Goal: Task Accomplishment & Management: Complete application form

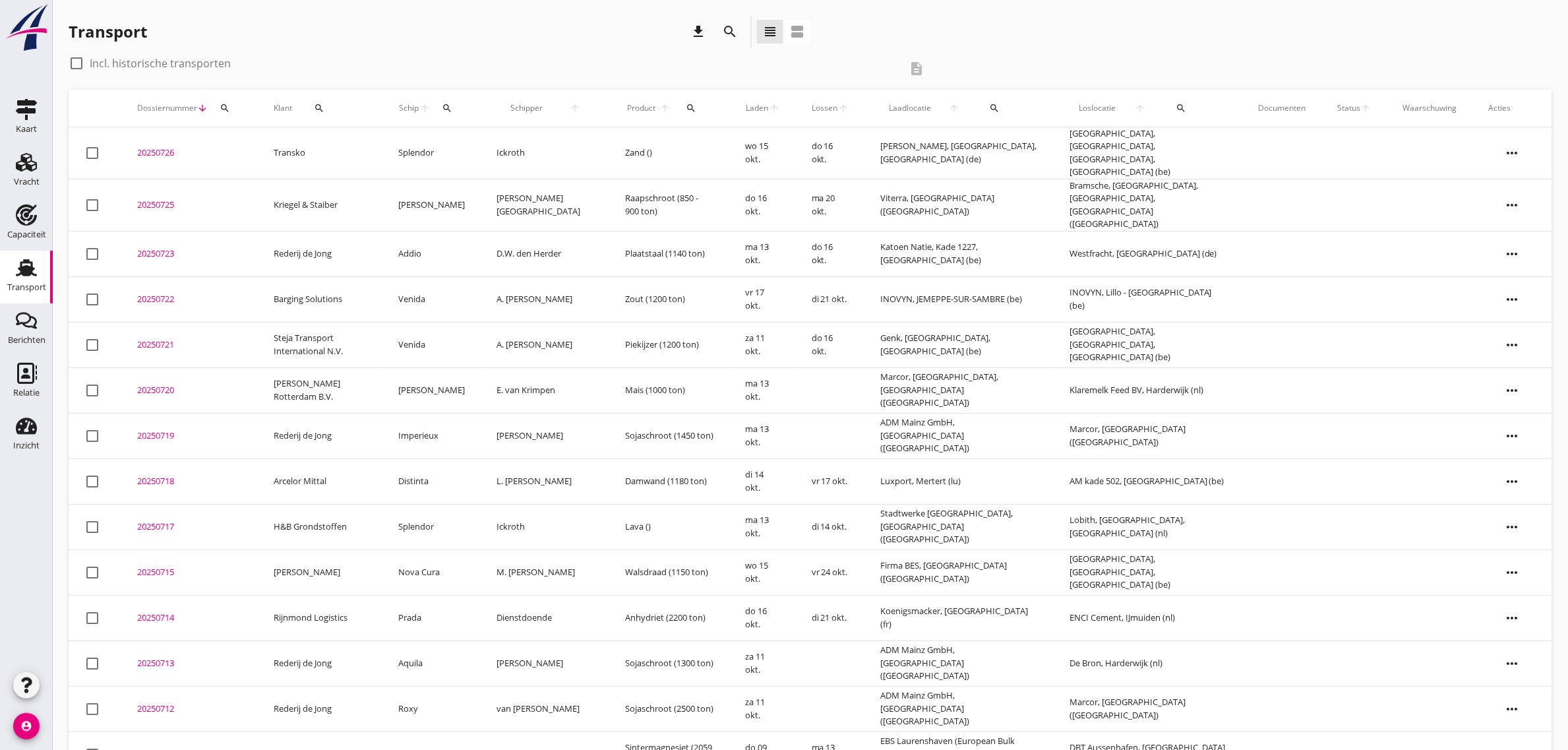
click at [309, 329] on td "Steja Transport International N.V." at bounding box center [320, 345] width 125 height 45
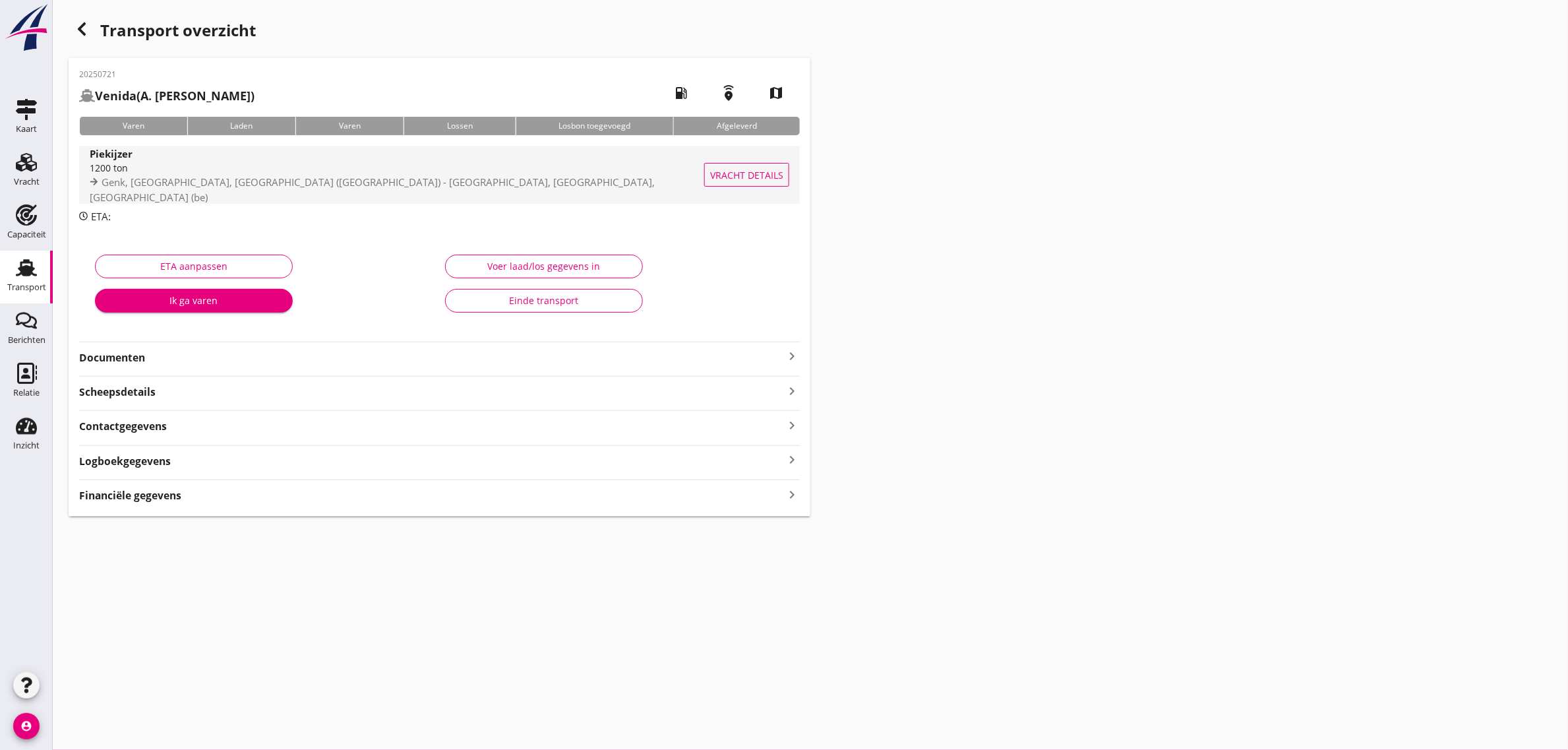
click at [457, 173] on div "1200 ton" at bounding box center [400, 168] width 623 height 14
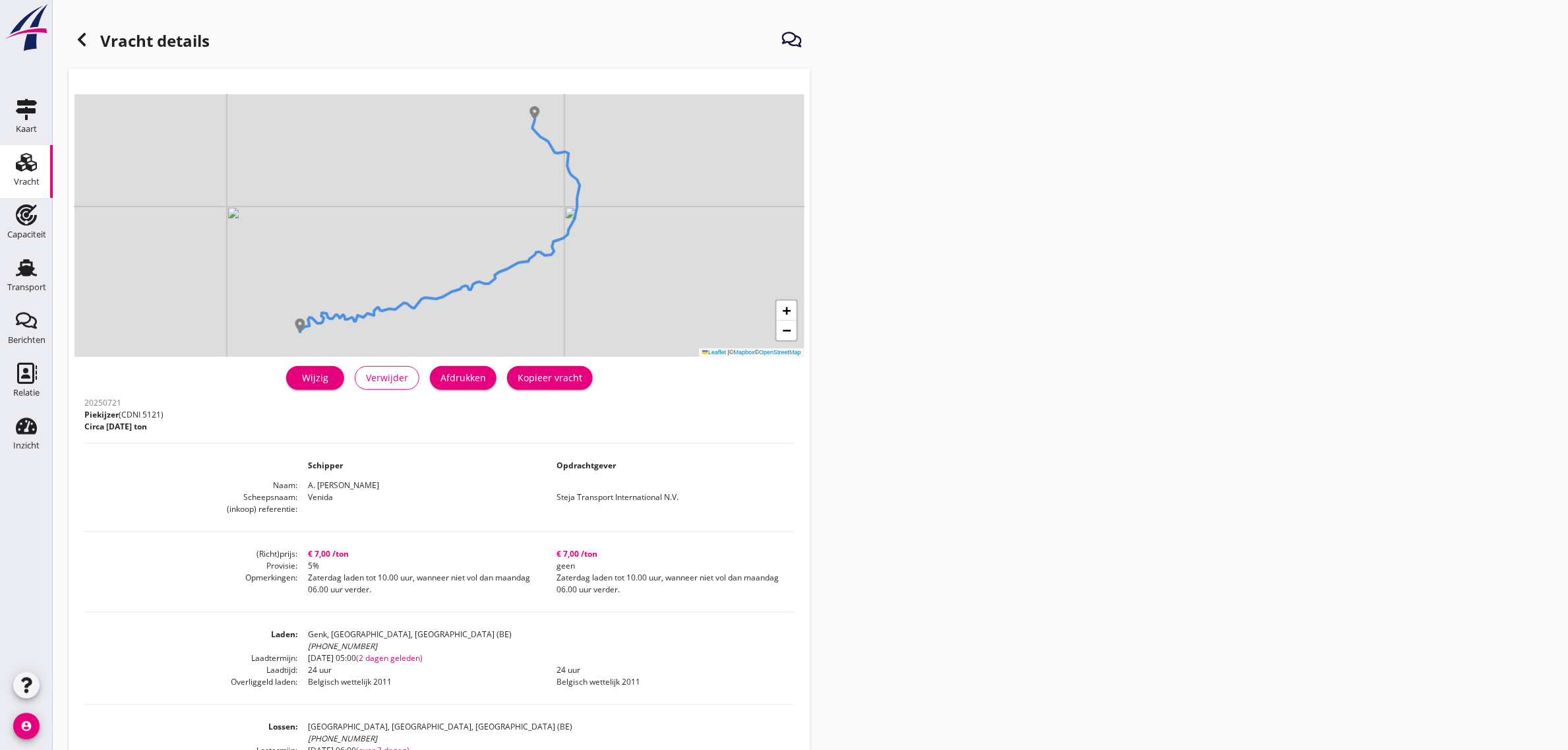
click at [307, 378] on div "Wijzig" at bounding box center [315, 377] width 37 height 14
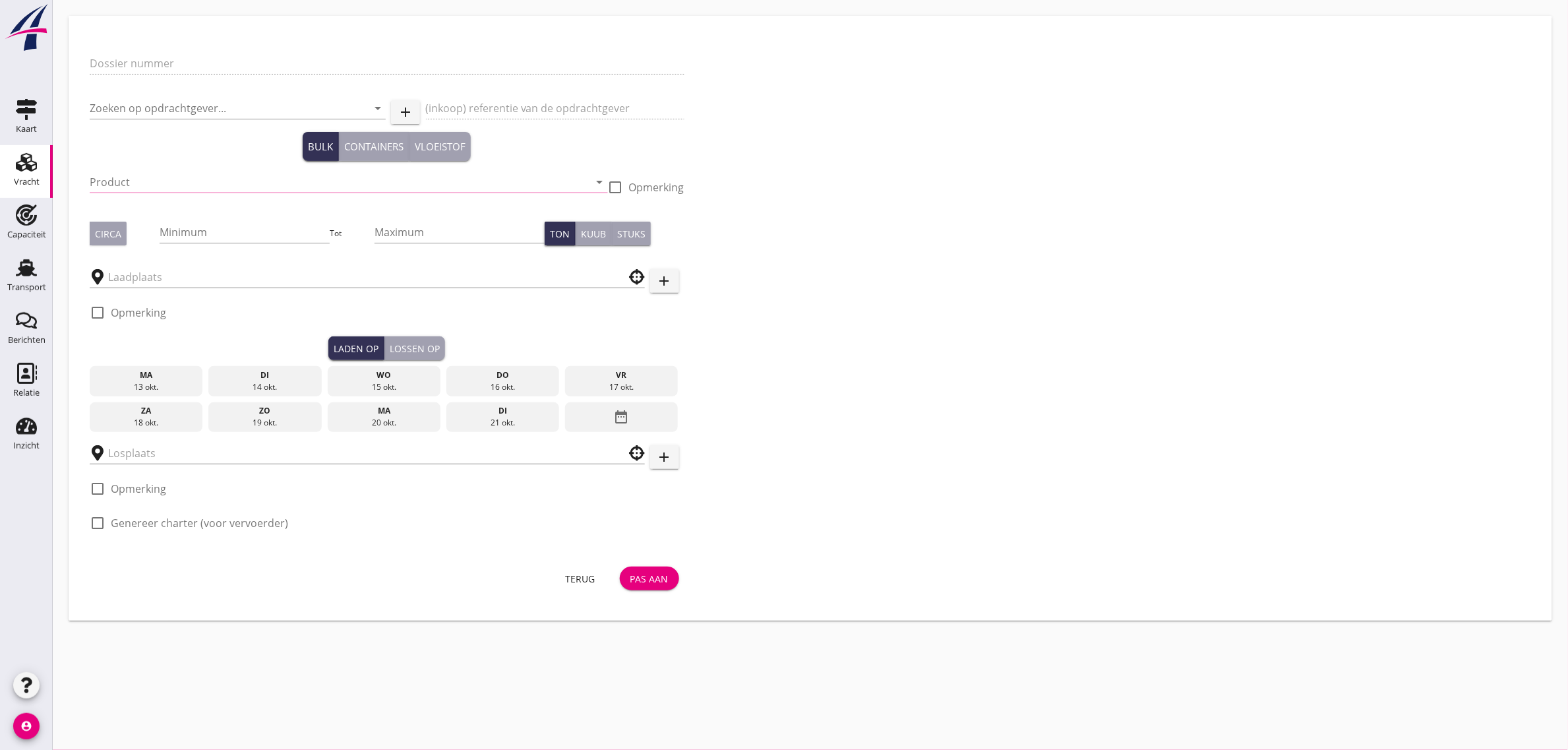
type input "20250721"
type input "Steja Transport International N.V."
type input "Piekijzer (5121)"
type input "1200"
type input "Genk, [GEOGRAPHIC_DATA], [GEOGRAPHIC_DATA]"
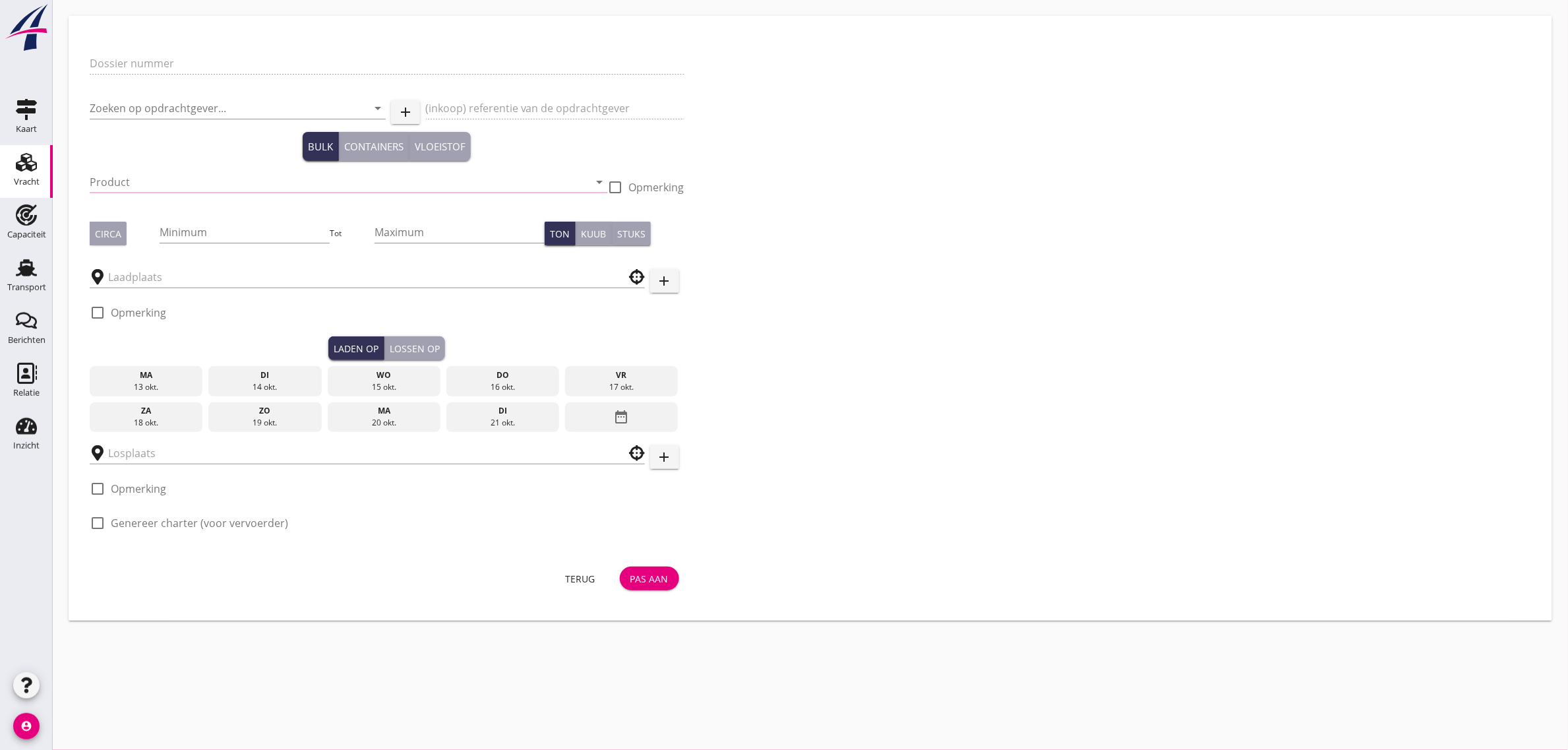
checkbox input "true"
type input "[GEOGRAPHIC_DATA], [GEOGRAPHIC_DATA], [GEOGRAPHIC_DATA]"
checkbox input "true"
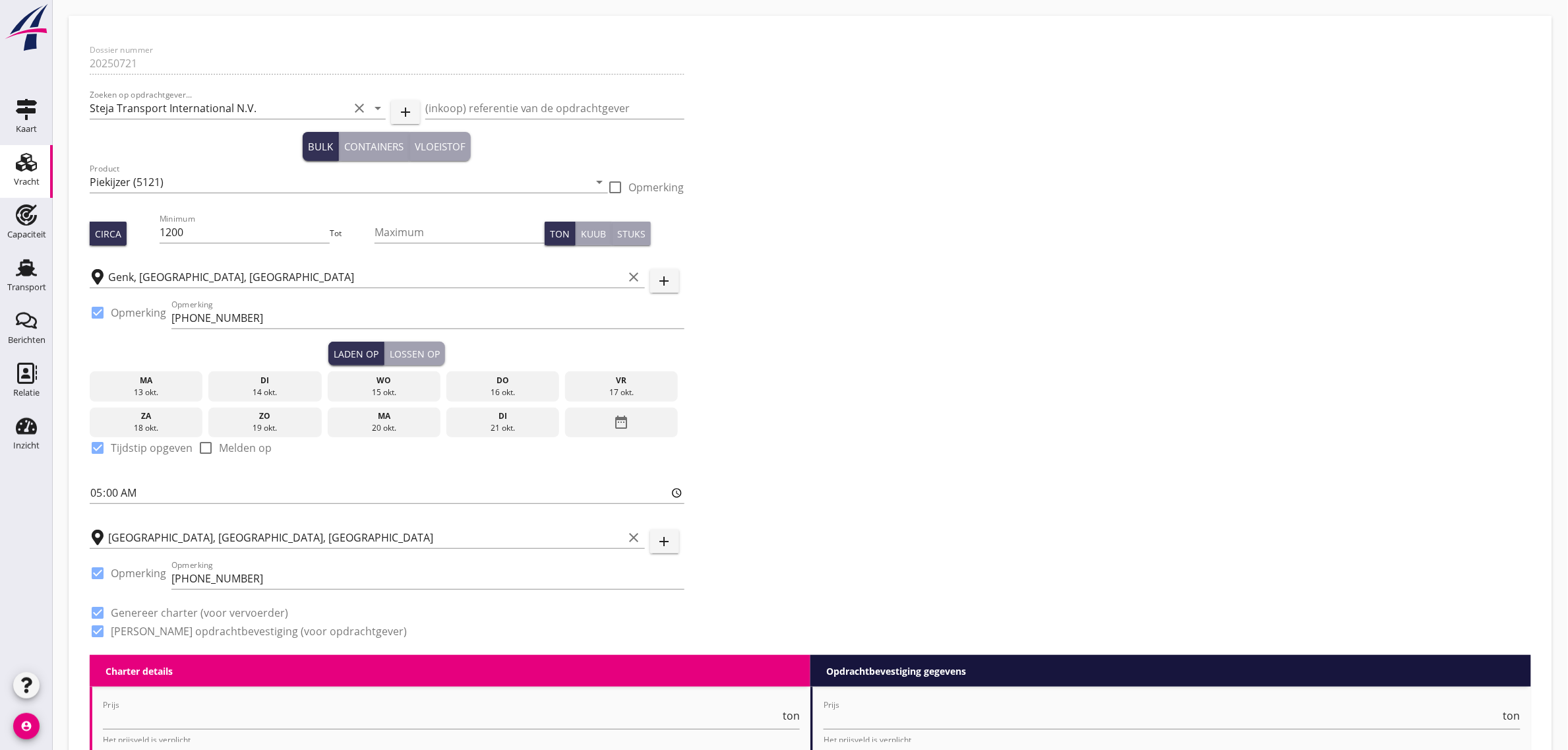
type input "7"
type textarea "Zaterdag laden tot 10.00 uur, wanneer niet vol dan maandag 06.00 uur verder."
radio input "false"
checkbox input "true"
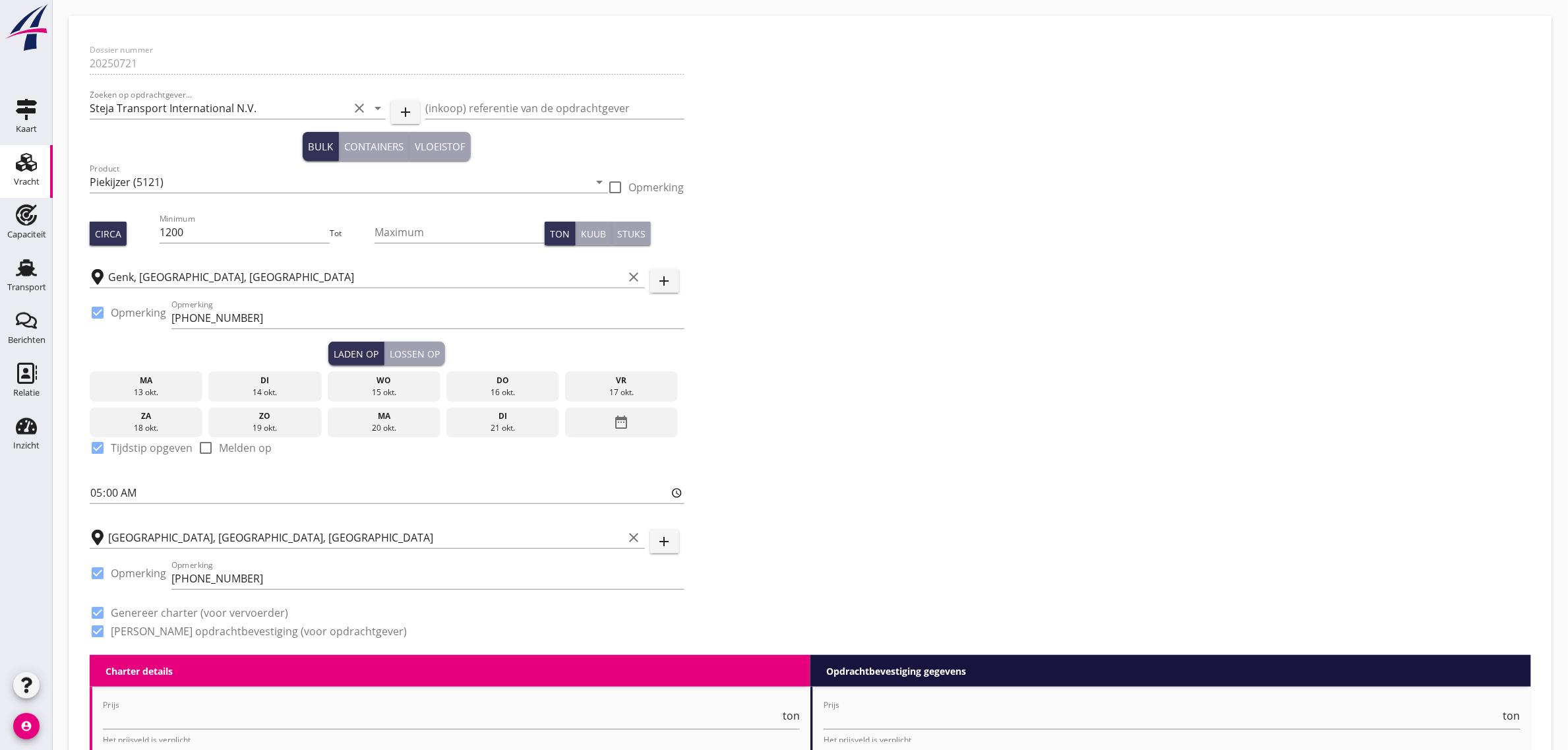
checkbox input "true"
type input "24"
type input "5"
type input "7"
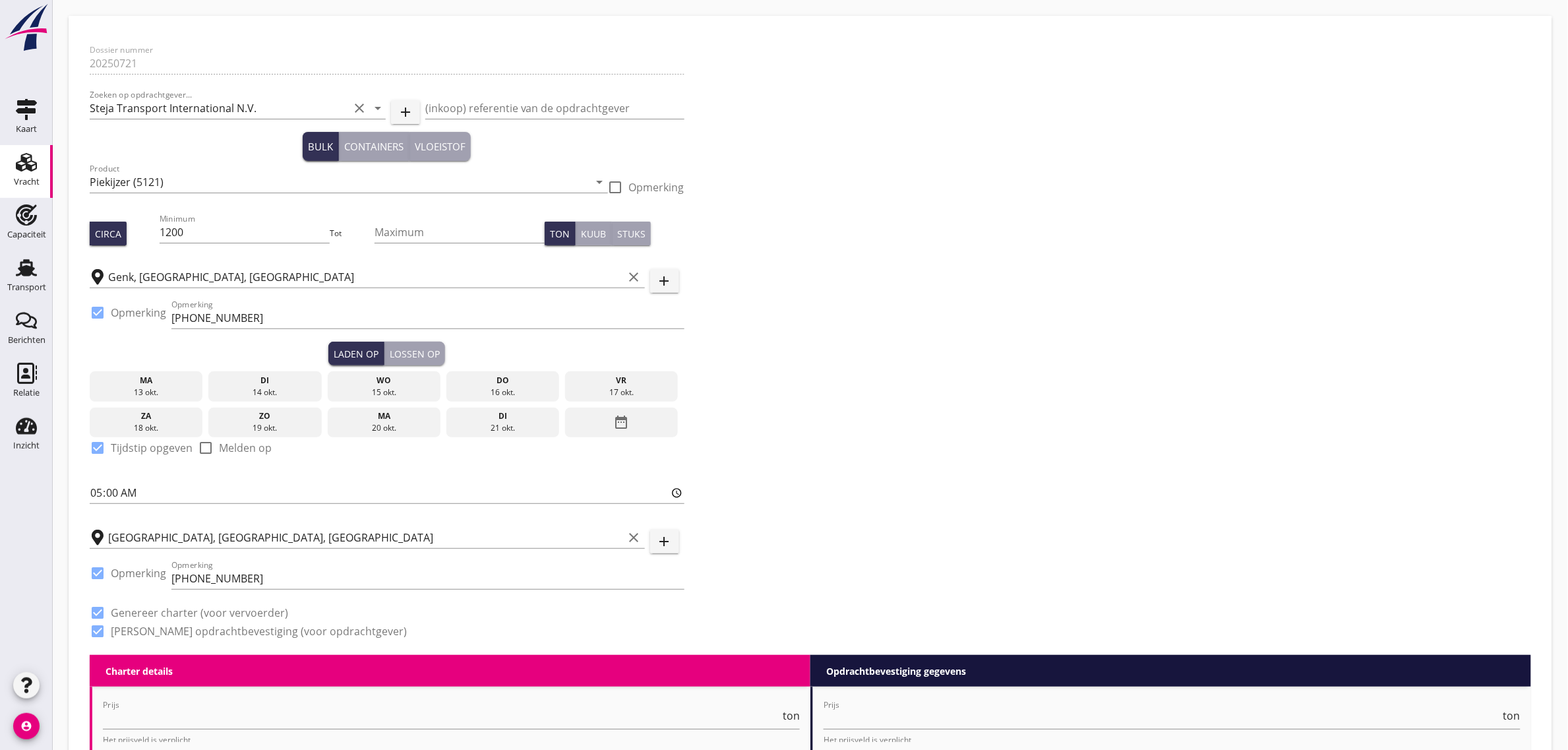
type textarea "Zaterdag laden tot 10.00 uur, wanneer niet vol dan maandag 06.00 uur verder."
radio input "false"
checkbox input "true"
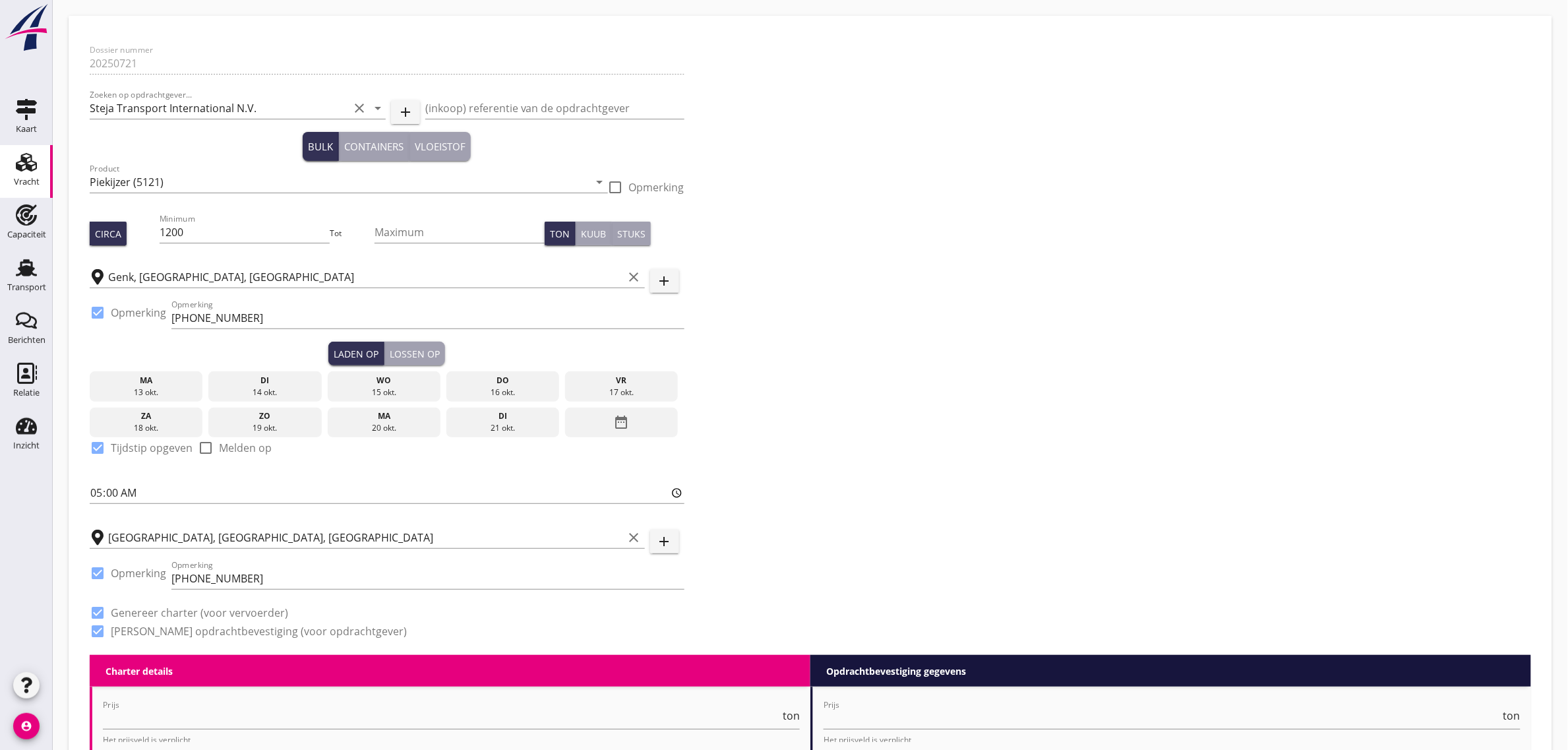
type input "24"
type input "0"
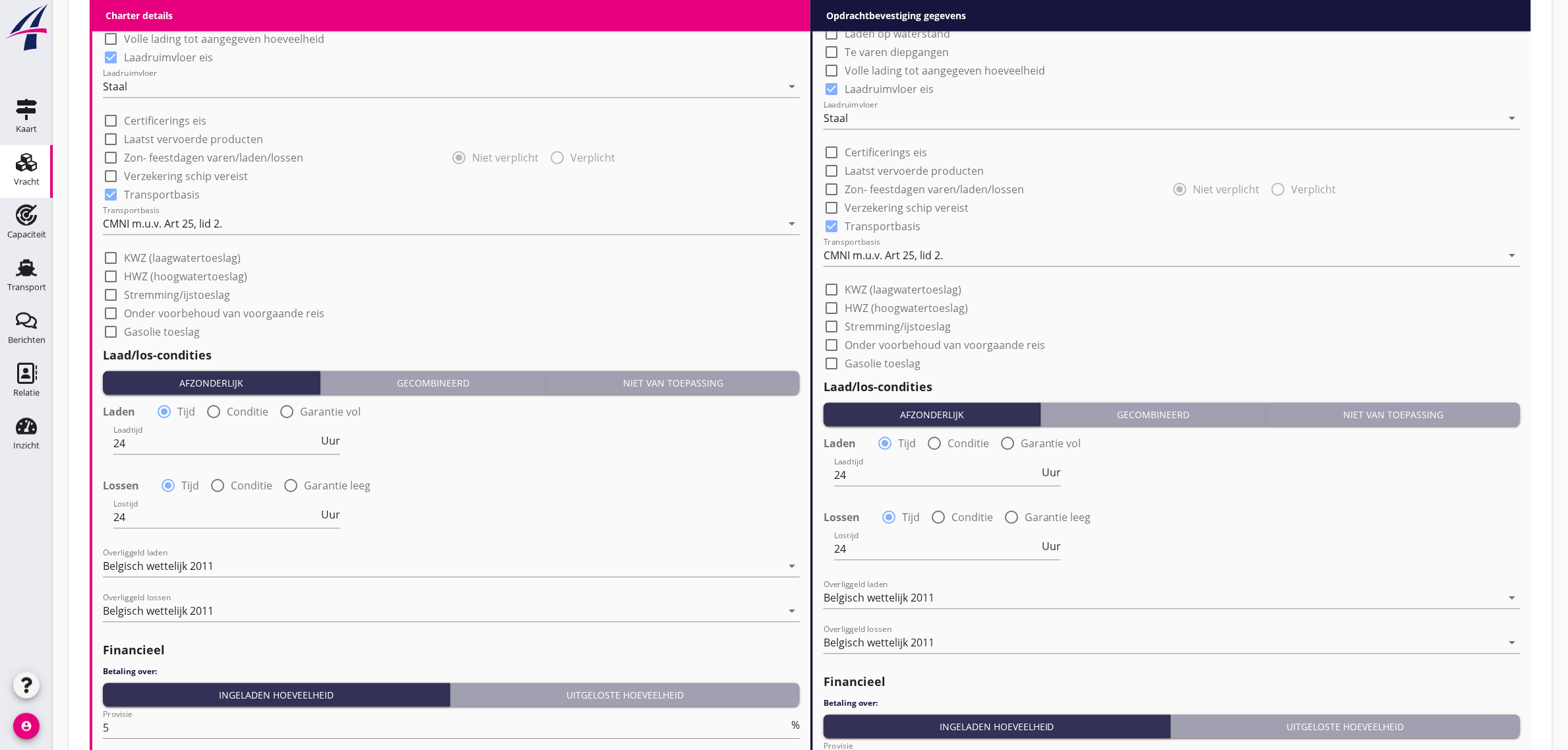
scroll to position [1090, 0]
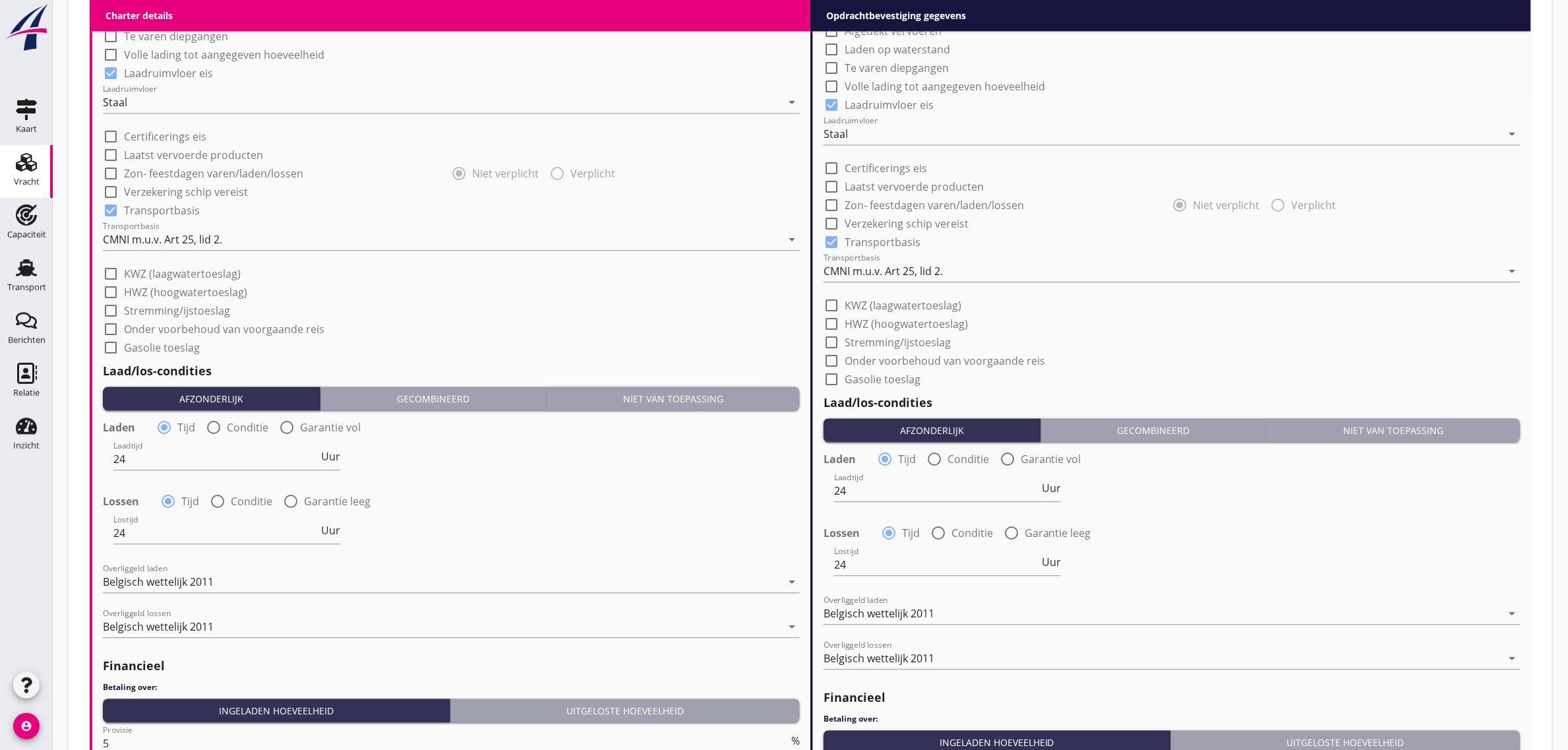
click at [318, 427] on label "Garantie vol" at bounding box center [330, 428] width 60 height 13
radio input "false"
radio input "true"
click at [748, 448] on div "date_range" at bounding box center [749, 459] width 101 height 41
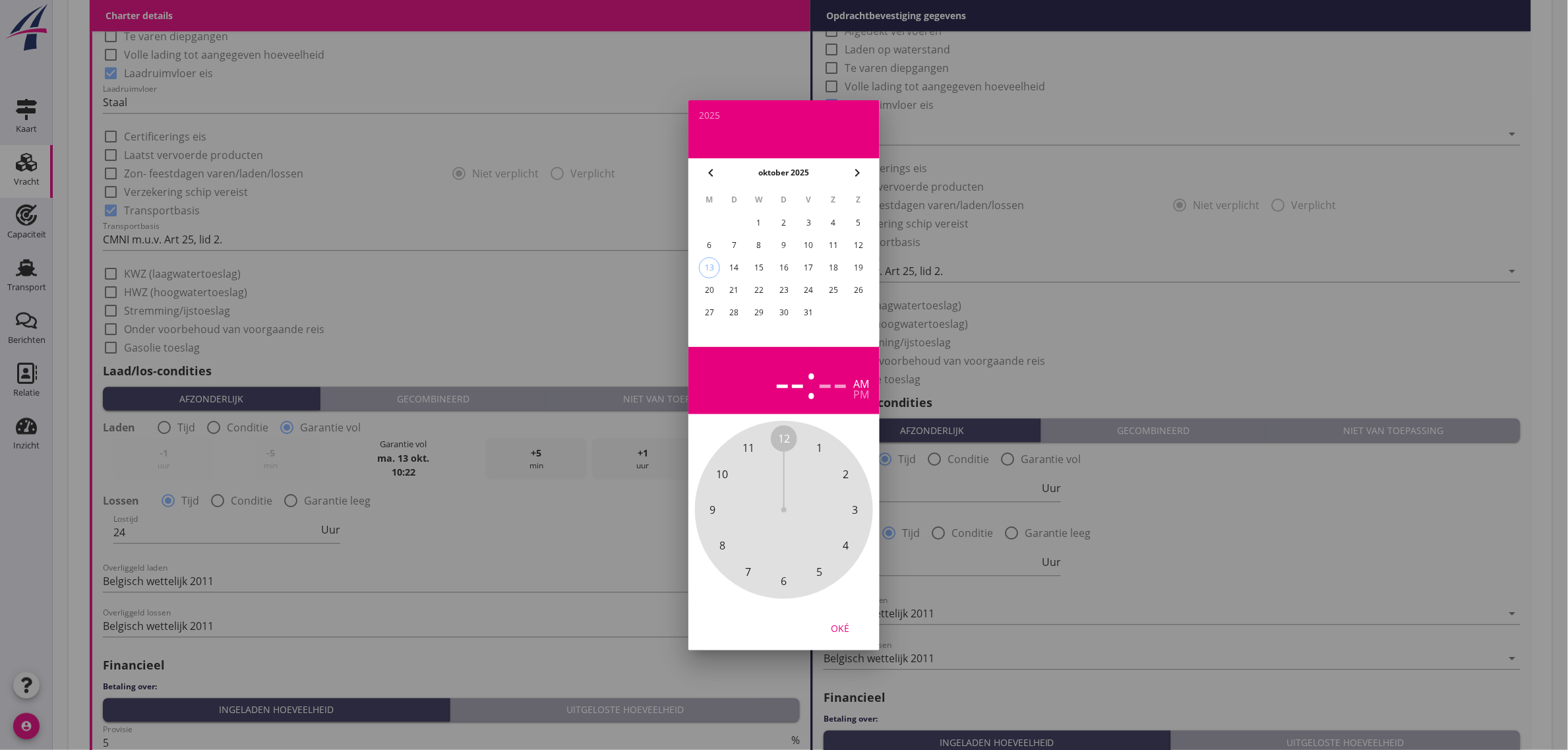
click at [749, 445] on span "11" at bounding box center [748, 448] width 12 height 16
click at [866, 397] on div "pm" at bounding box center [861, 394] width 16 height 10
click at [779, 380] on div "11" at bounding box center [779, 380] width 53 height 46
click at [780, 441] on span "12" at bounding box center [784, 438] width 12 height 16
click at [782, 438] on span "00" at bounding box center [784, 438] width 12 height 16
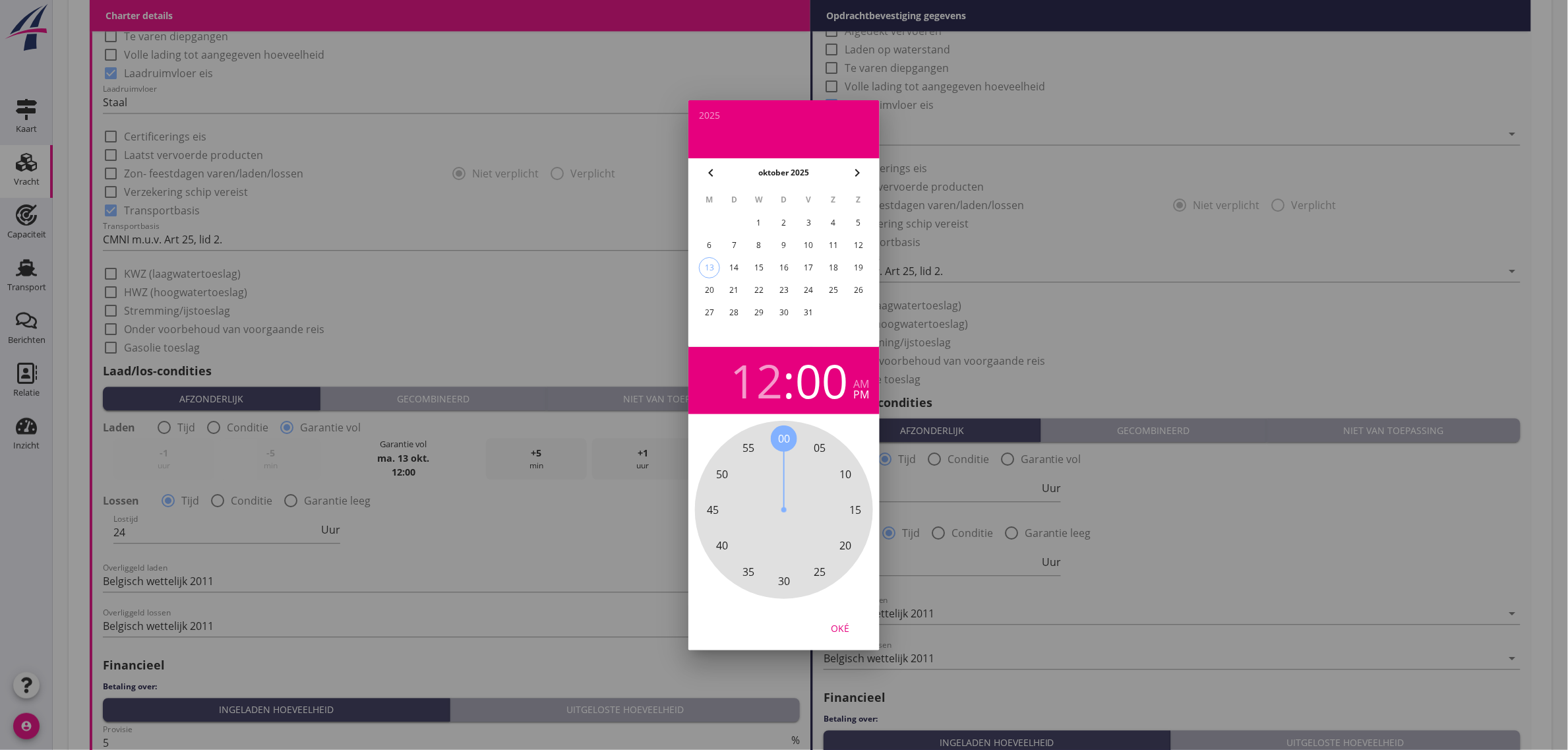
click at [853, 628] on div "Oké" at bounding box center [840, 628] width 37 height 14
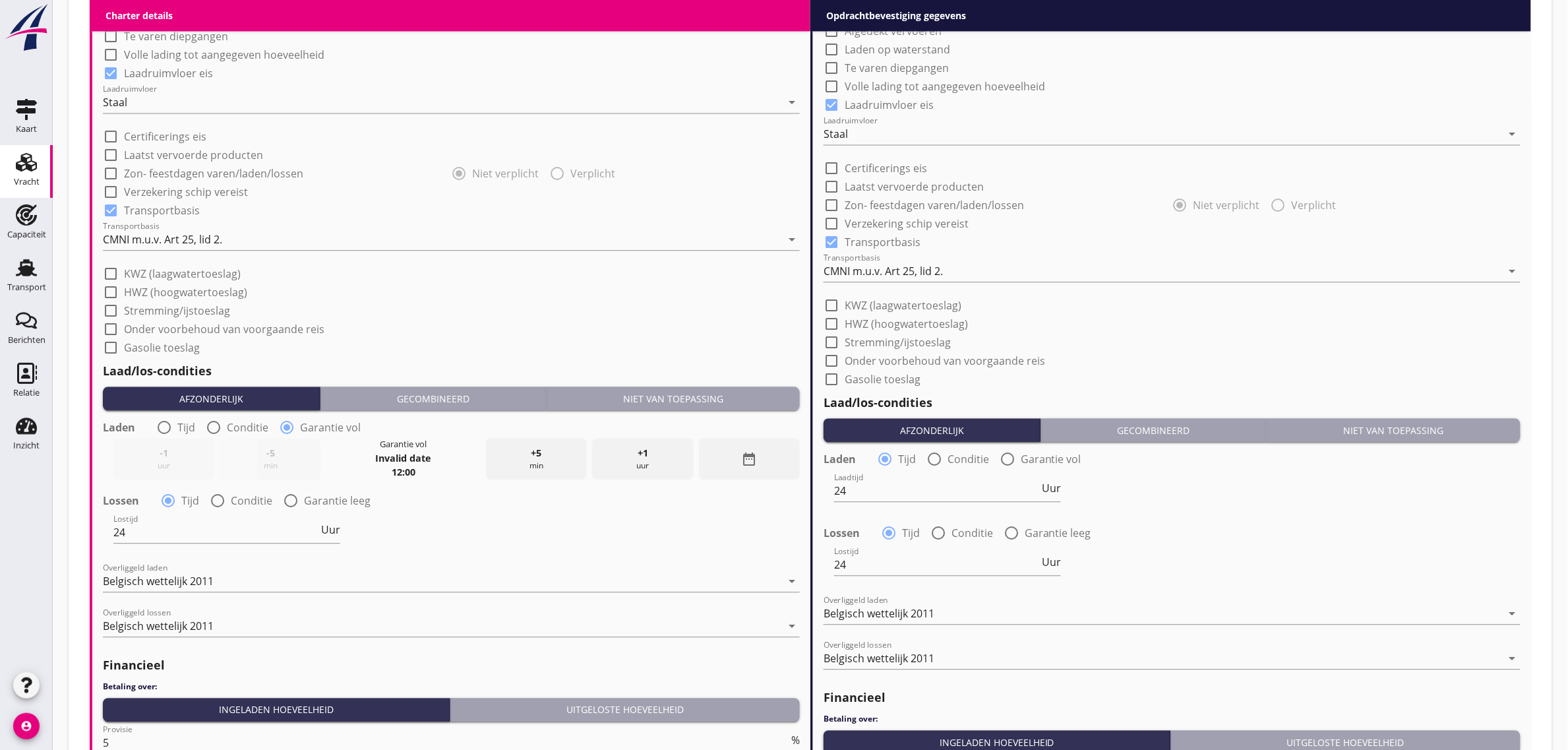
click at [593, 325] on div "check_box_outline_blank Onder voorbehoud van voorgaande reis" at bounding box center [451, 328] width 697 height 19
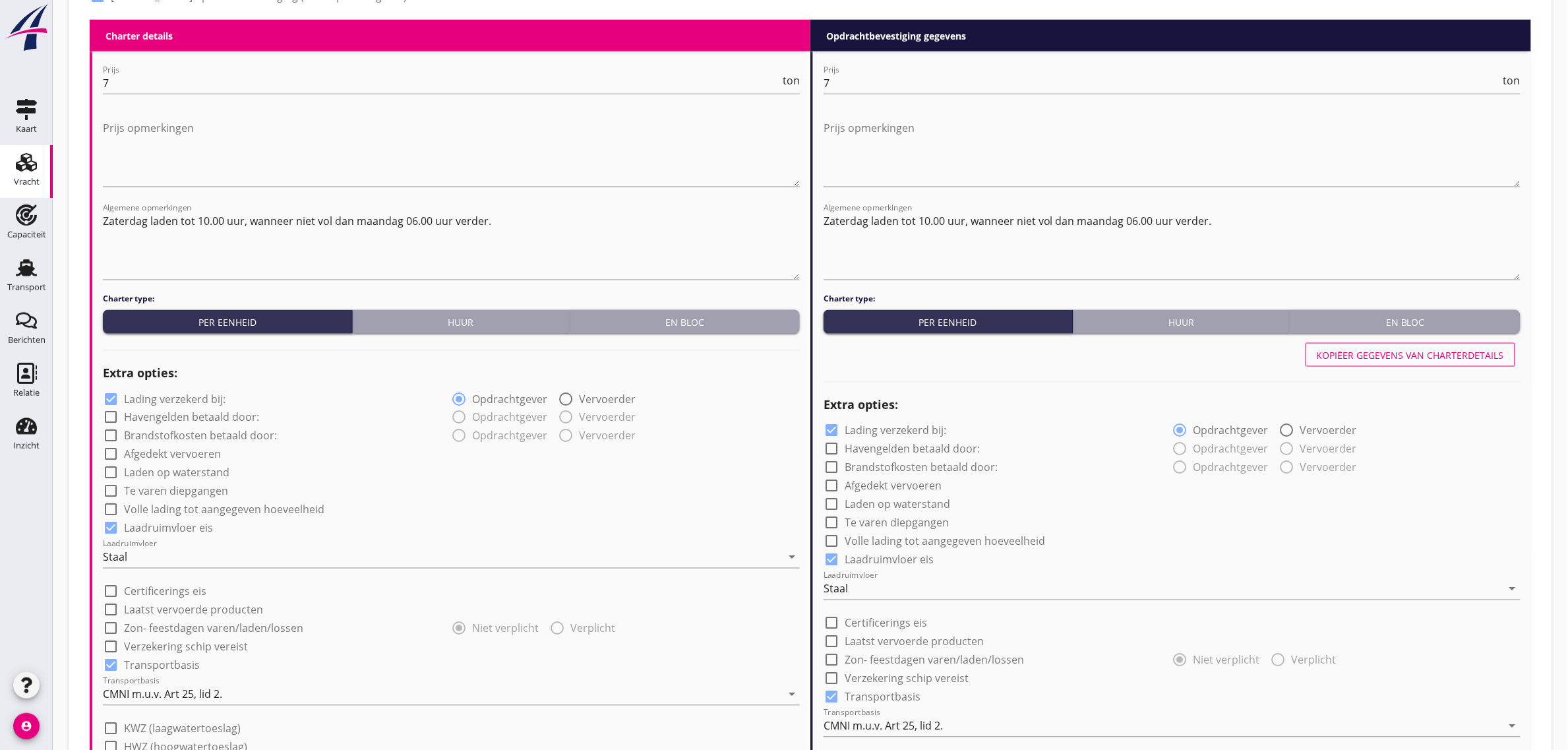
scroll to position [595, 0]
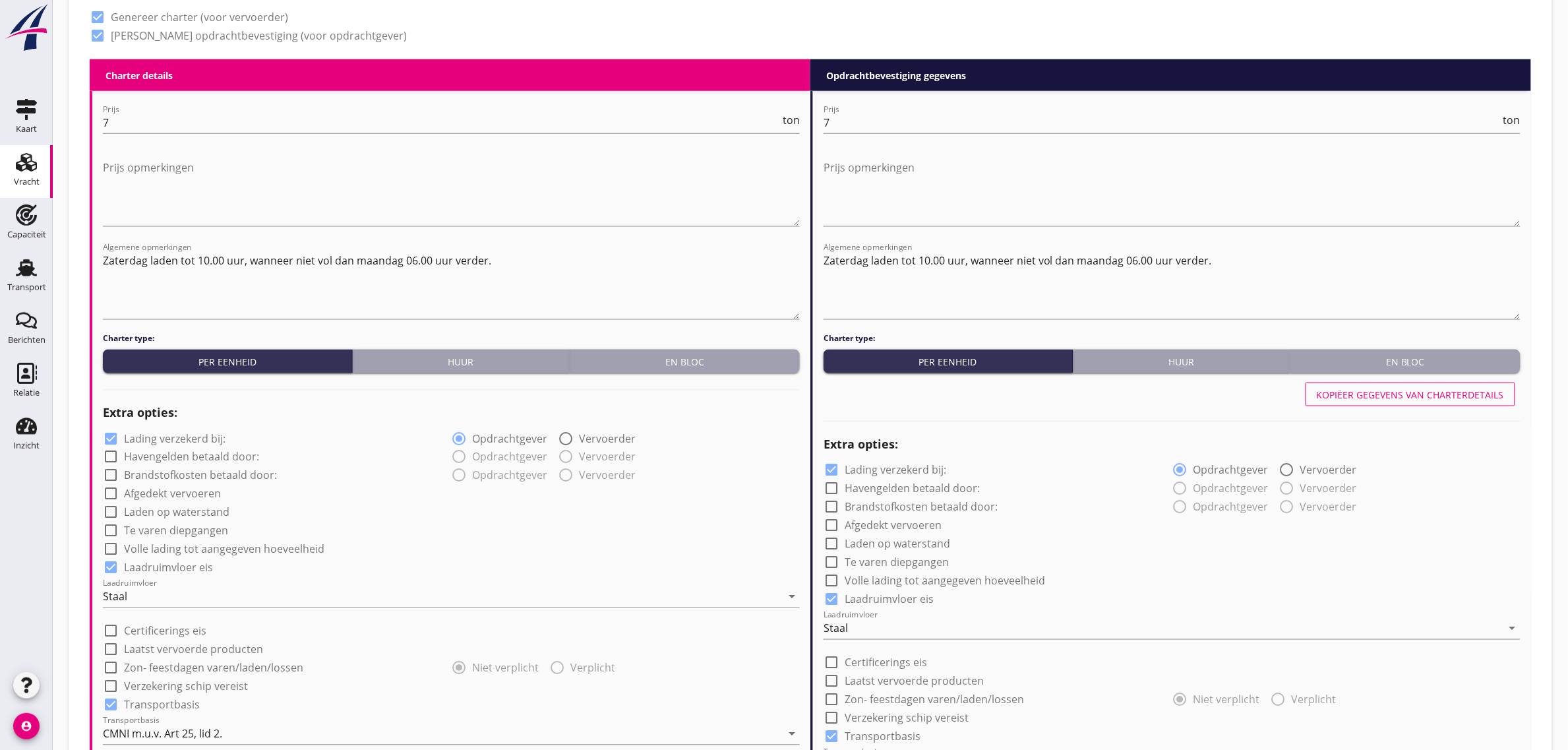
click at [1366, 399] on div "Kopiëer gegevens van charterdetails" at bounding box center [1411, 395] width 188 height 14
radio input "false"
radio input "true"
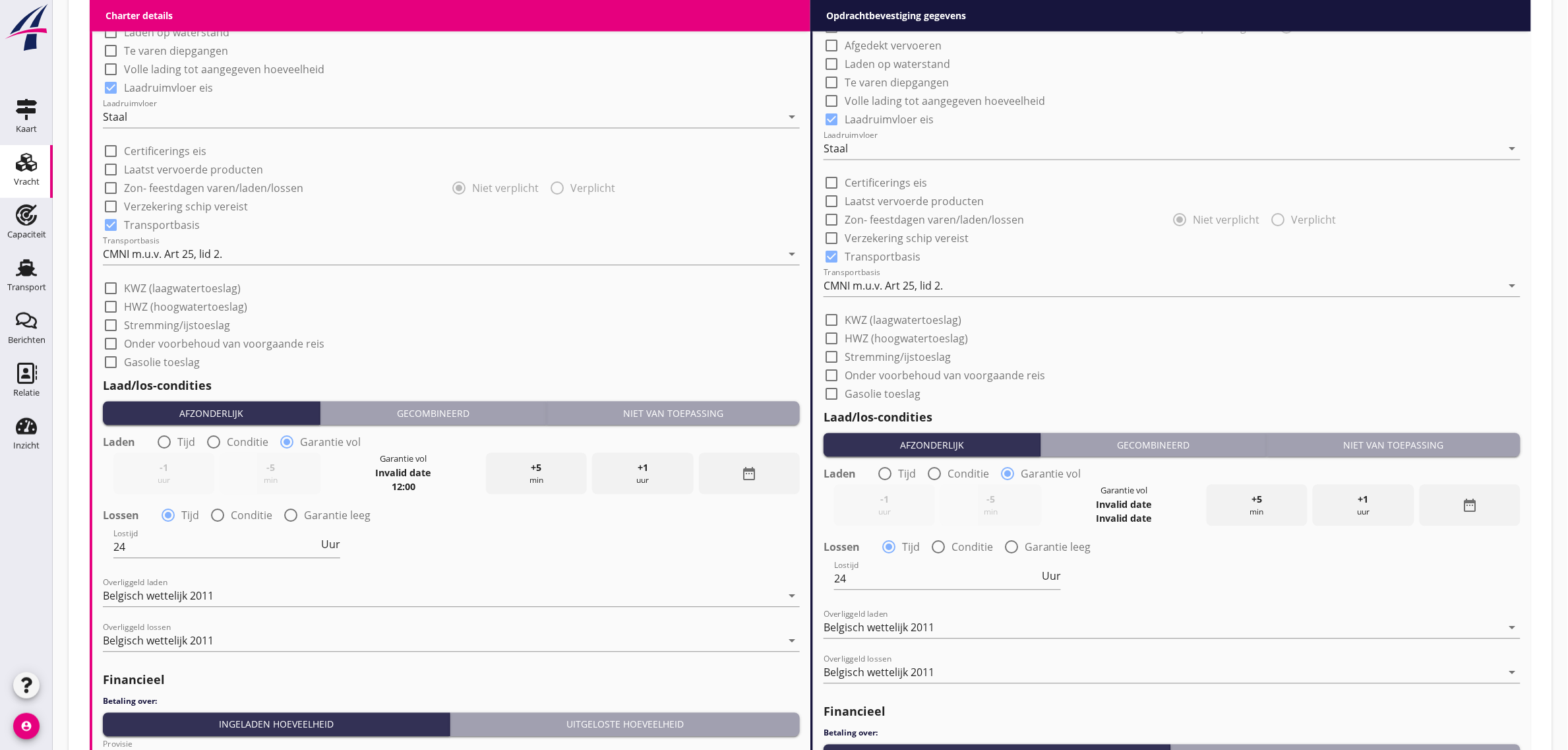
scroll to position [1255, 0]
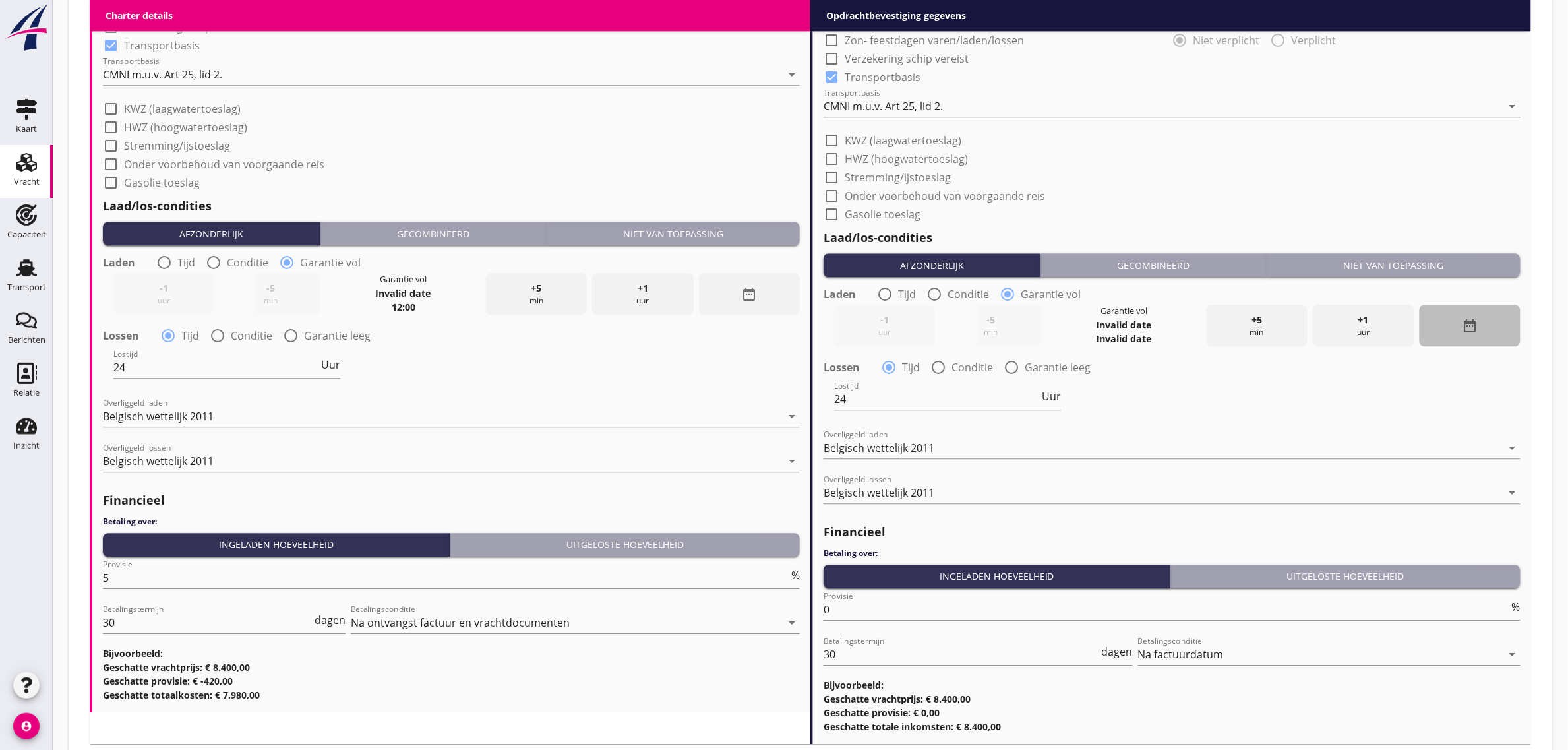
click at [1465, 324] on icon "date_range" at bounding box center [1470, 325] width 16 height 16
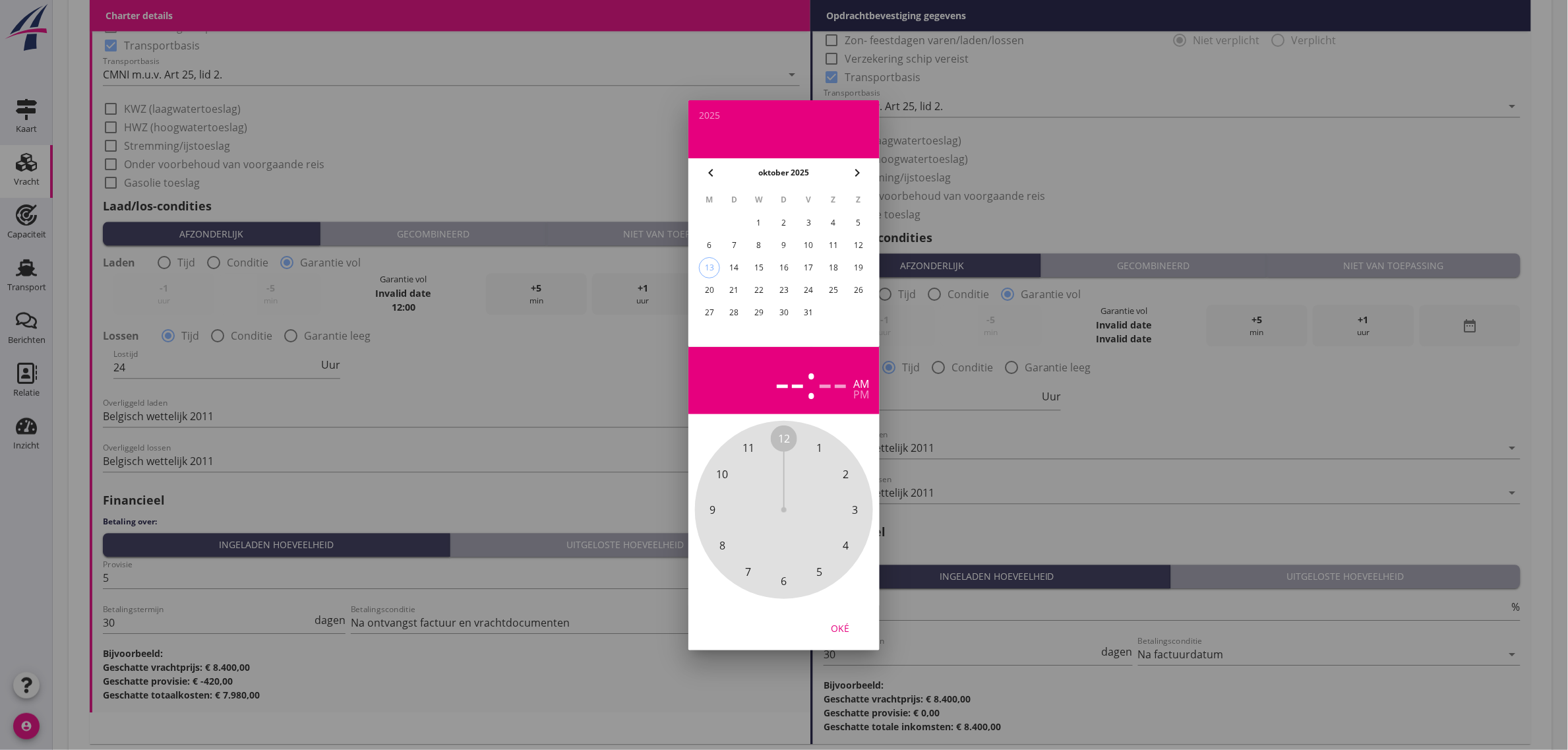
click at [783, 437] on span "12" at bounding box center [784, 438] width 12 height 16
click at [782, 442] on span "00" at bounding box center [784, 438] width 12 height 16
click at [829, 629] on div "Oké" at bounding box center [840, 628] width 37 height 14
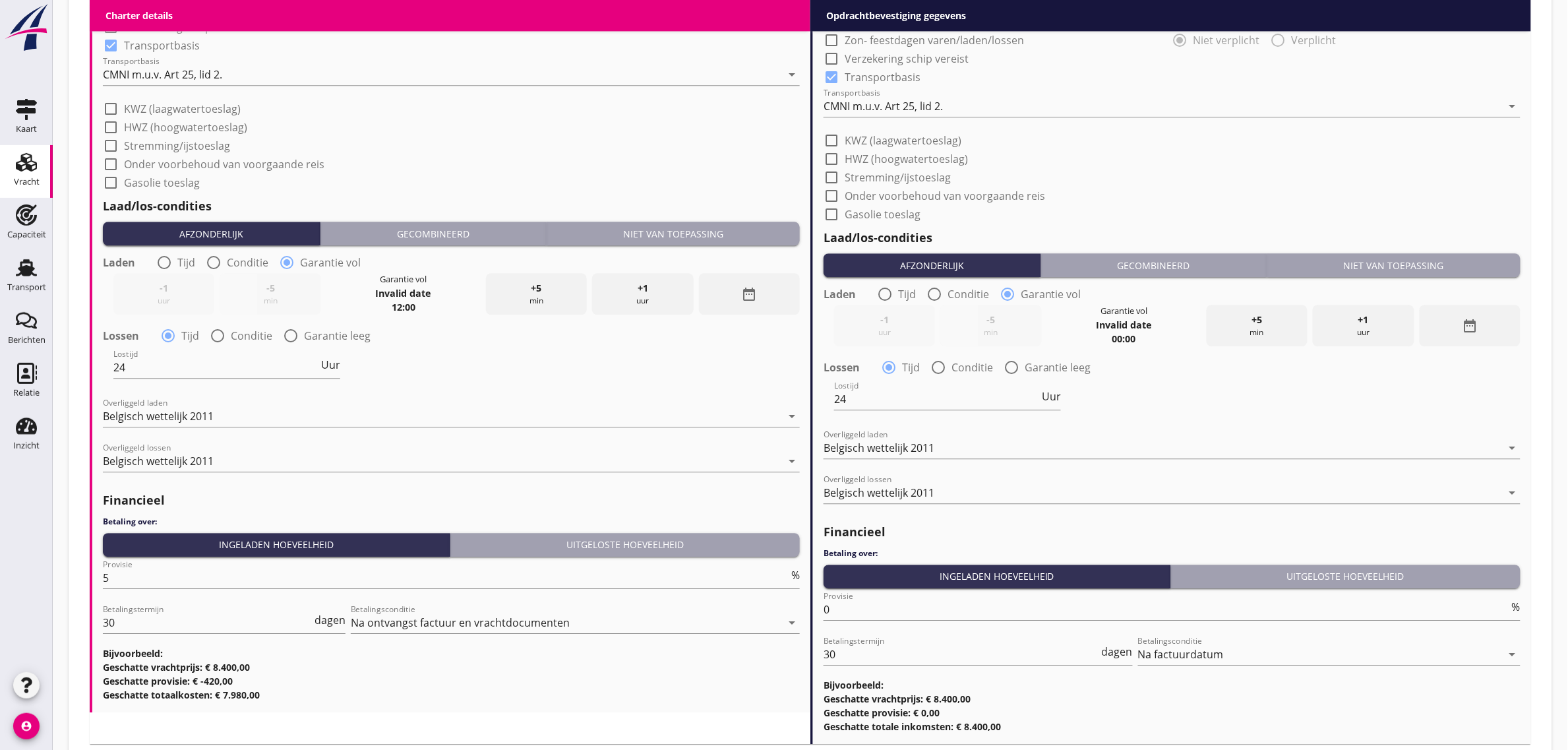
click at [737, 301] on div "date_range" at bounding box center [749, 294] width 101 height 41
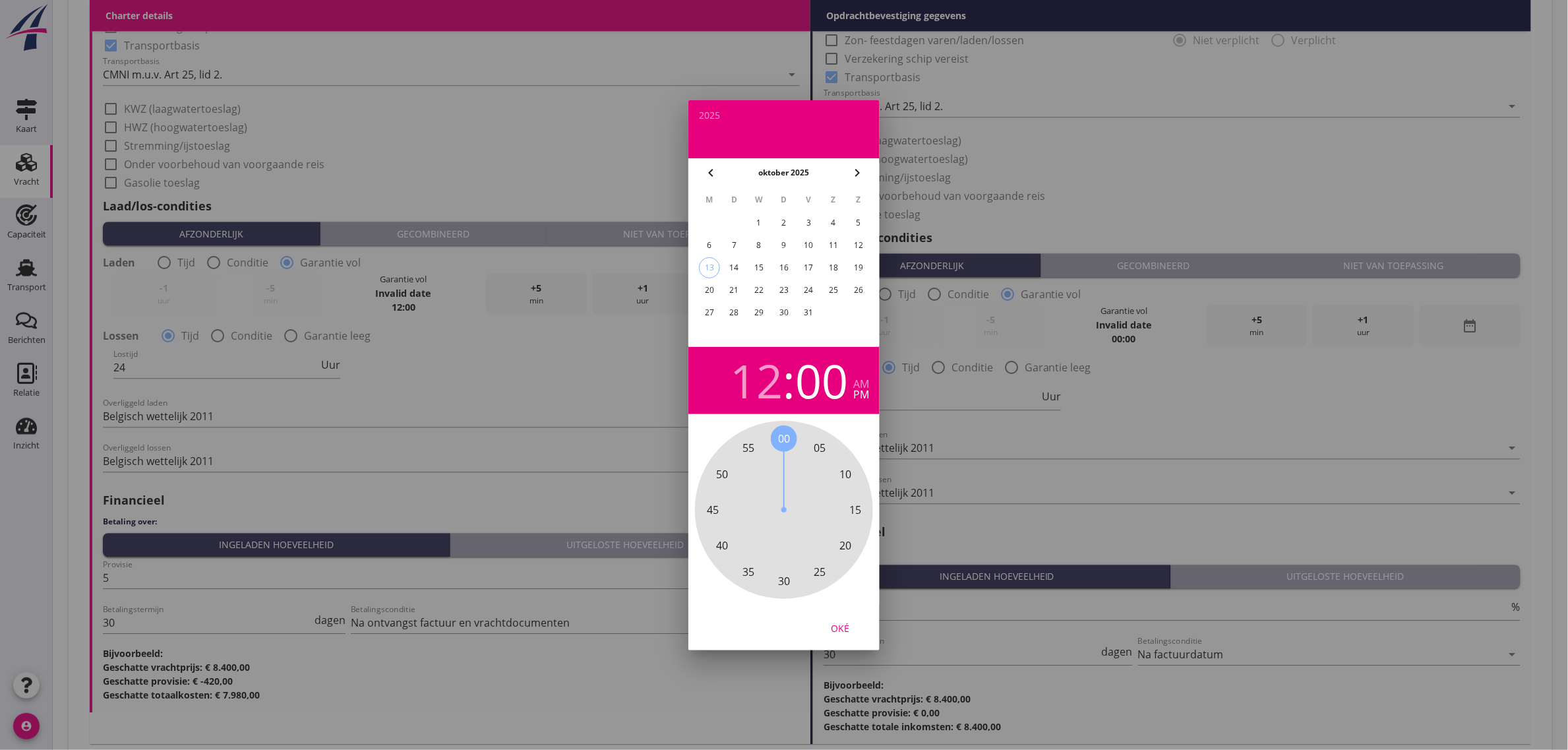
click at [709, 259] on div "13" at bounding box center [710, 268] width 20 height 20
click at [848, 624] on div "Oké" at bounding box center [840, 628] width 37 height 14
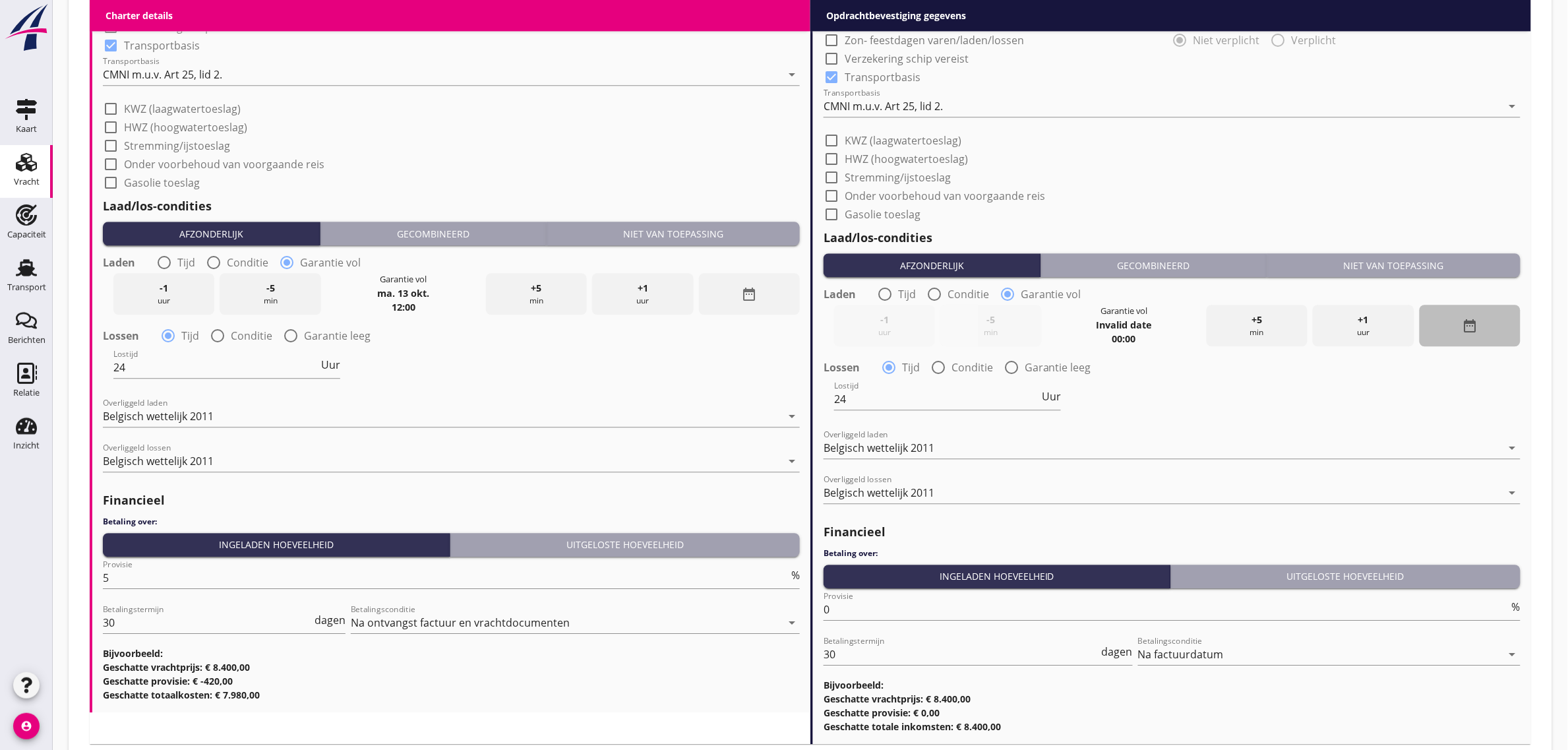
click at [1486, 329] on div "date_range" at bounding box center [1470, 325] width 101 height 41
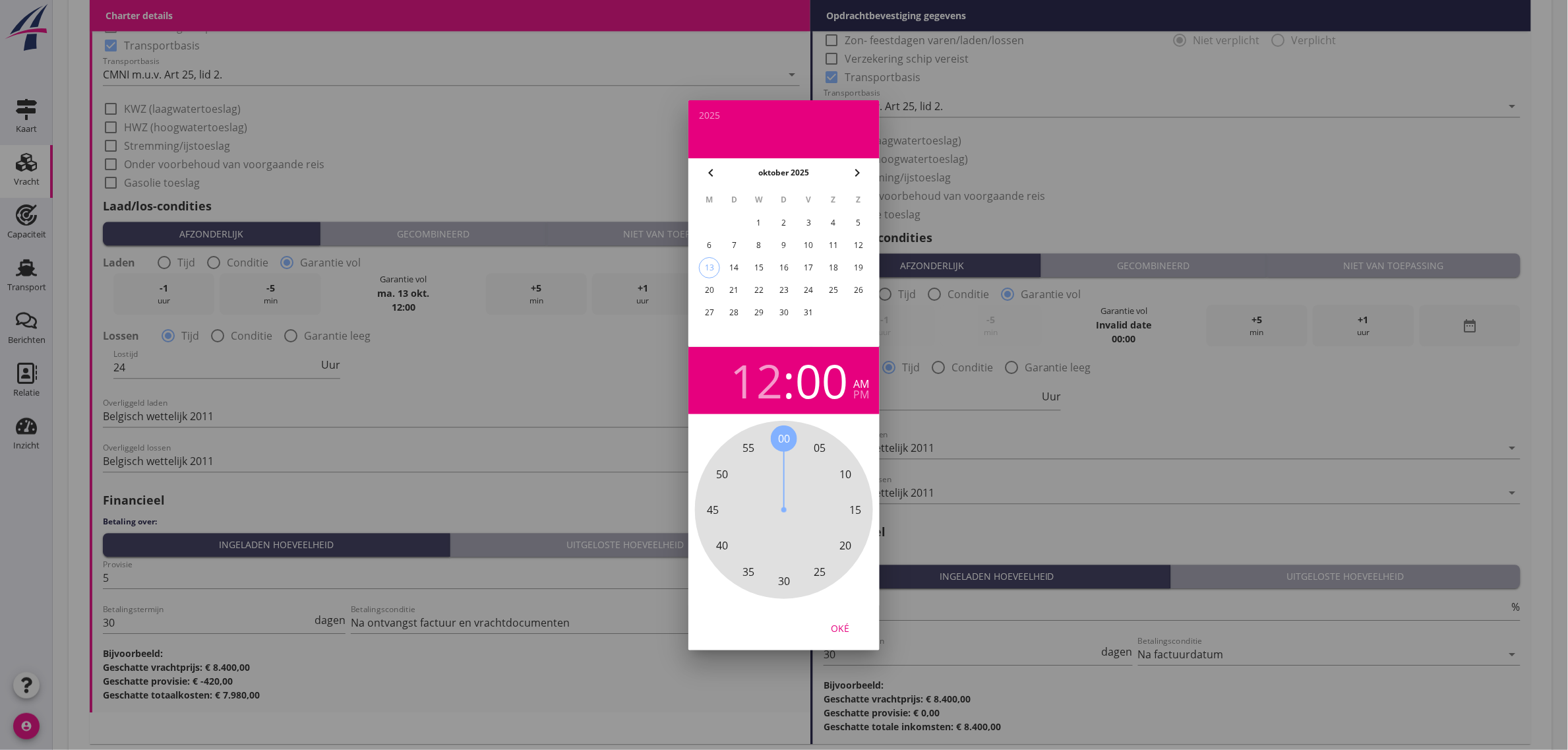
click at [710, 269] on div "13" at bounding box center [710, 268] width 20 height 20
click at [841, 634] on div "Oké" at bounding box center [840, 628] width 37 height 14
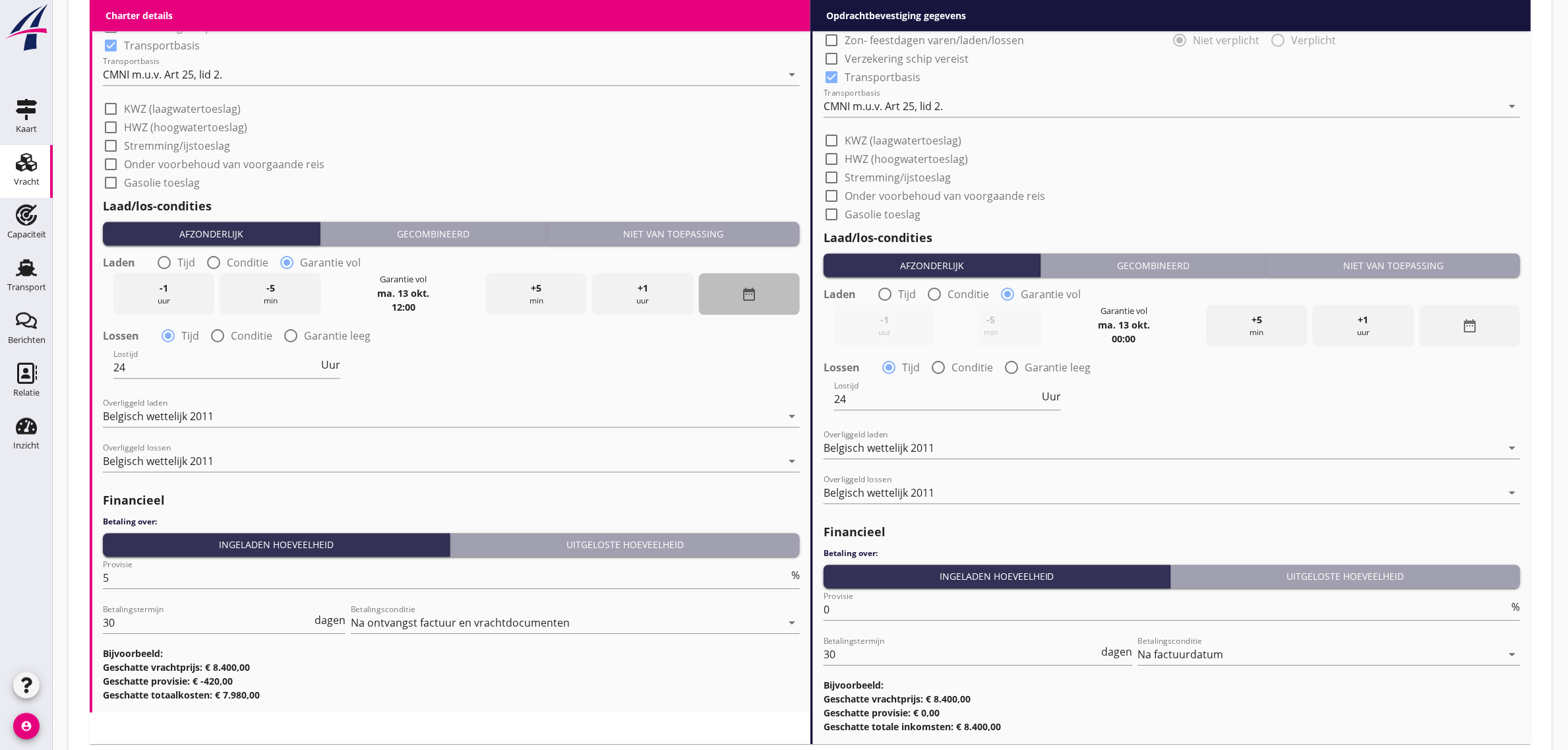
click at [728, 291] on div "date_range" at bounding box center [749, 294] width 101 height 41
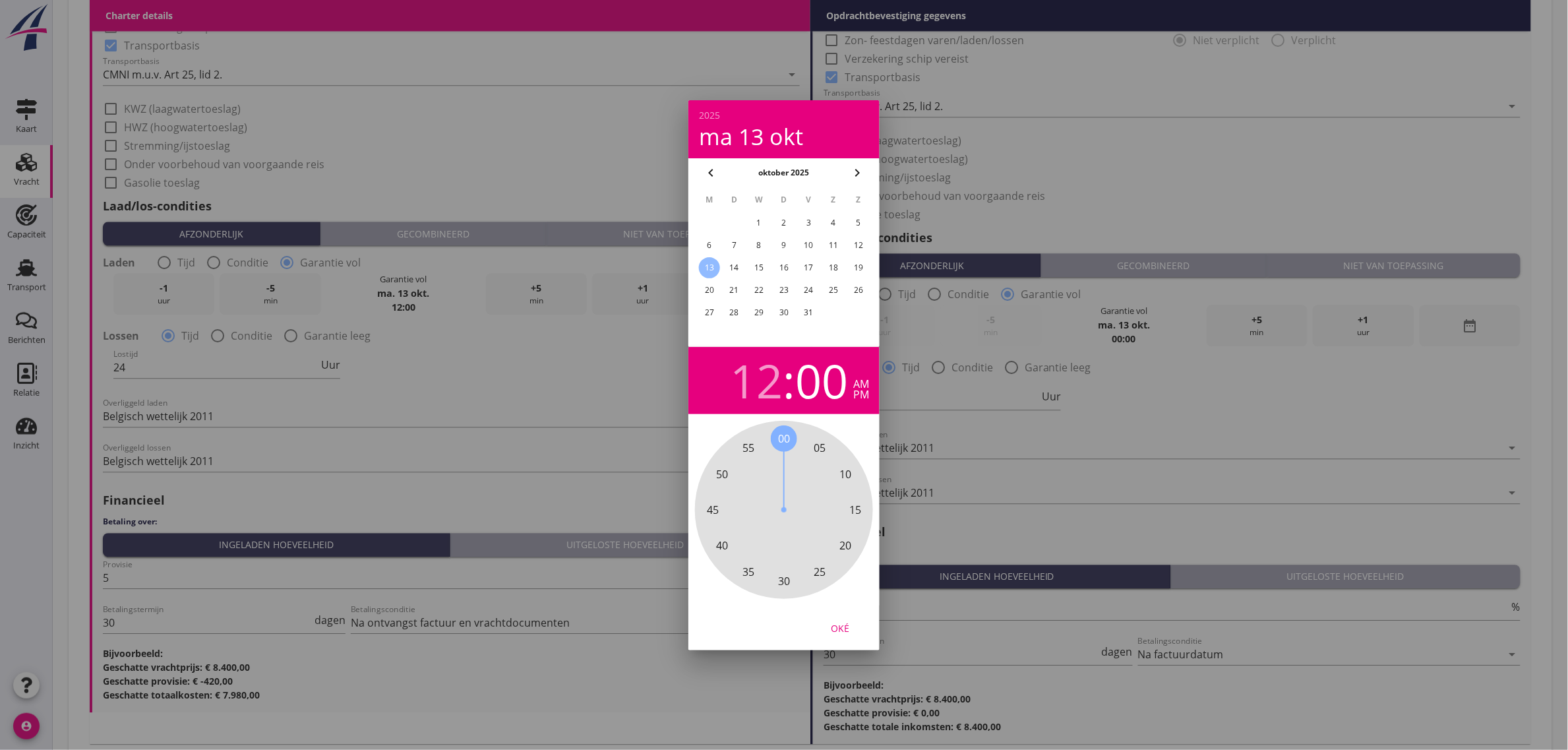
click at [862, 379] on div "am" at bounding box center [861, 383] width 16 height 10
click at [845, 628] on div "Oké" at bounding box center [840, 628] width 37 height 14
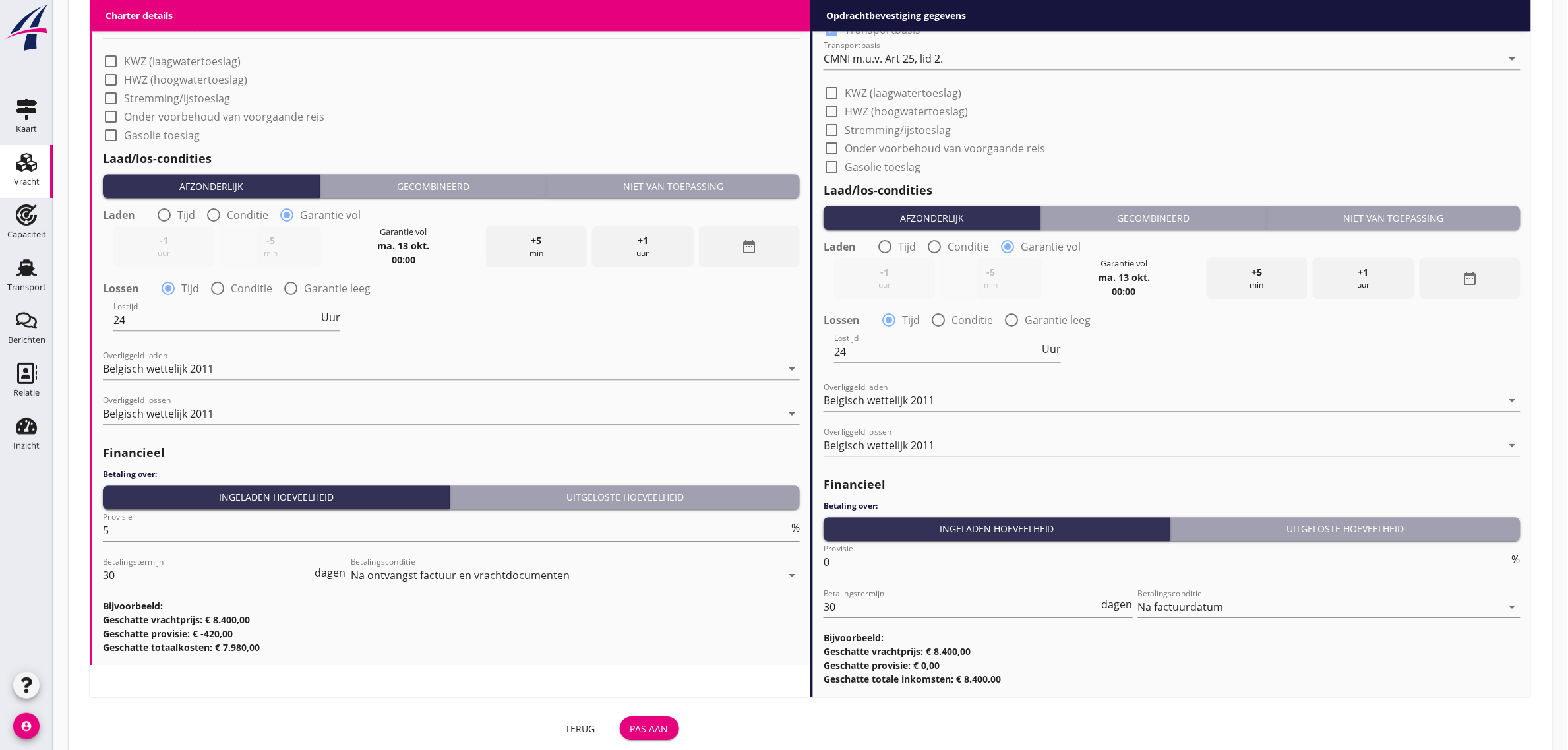
scroll to position [1337, 0]
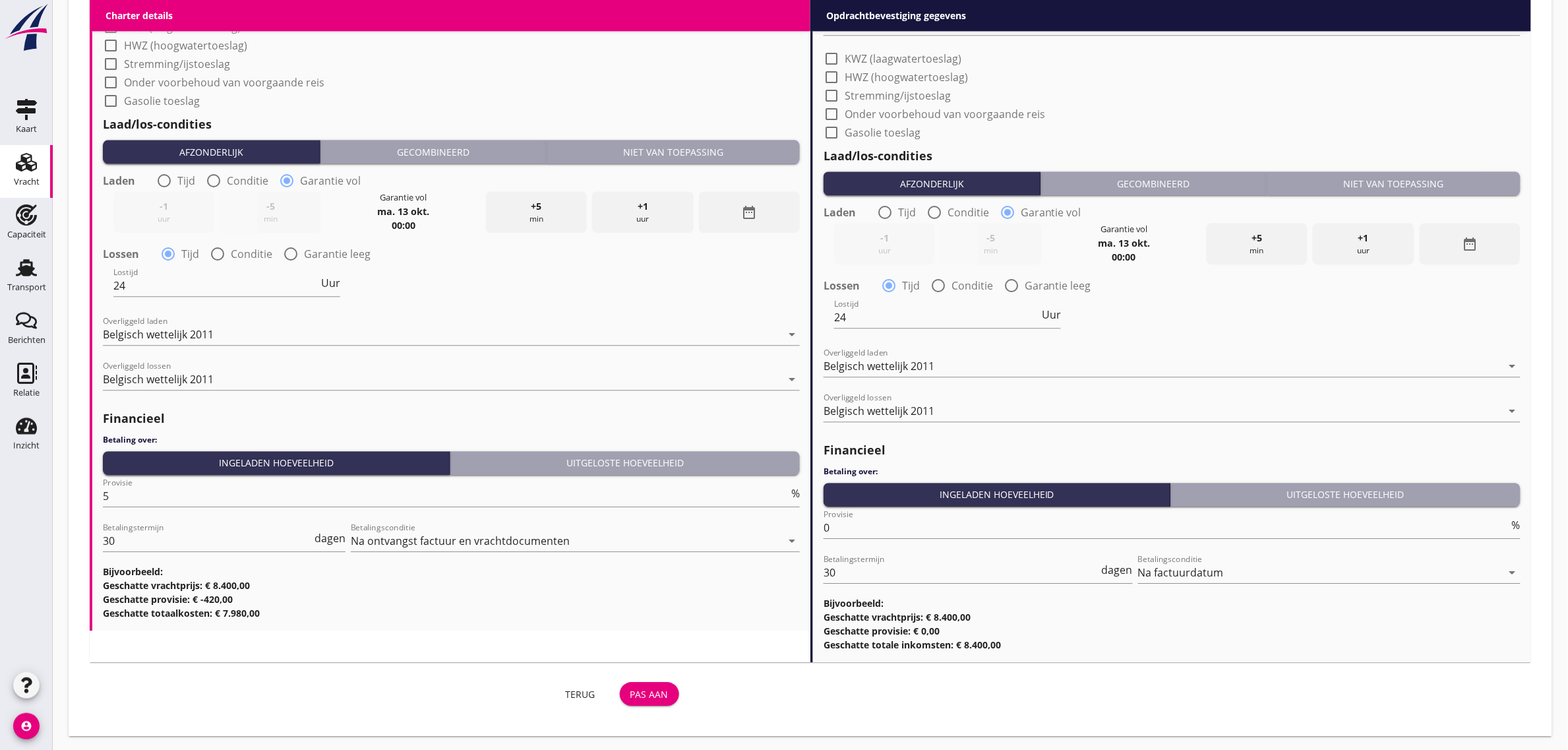
click at [650, 687] on div "Pas aan" at bounding box center [649, 693] width 39 height 14
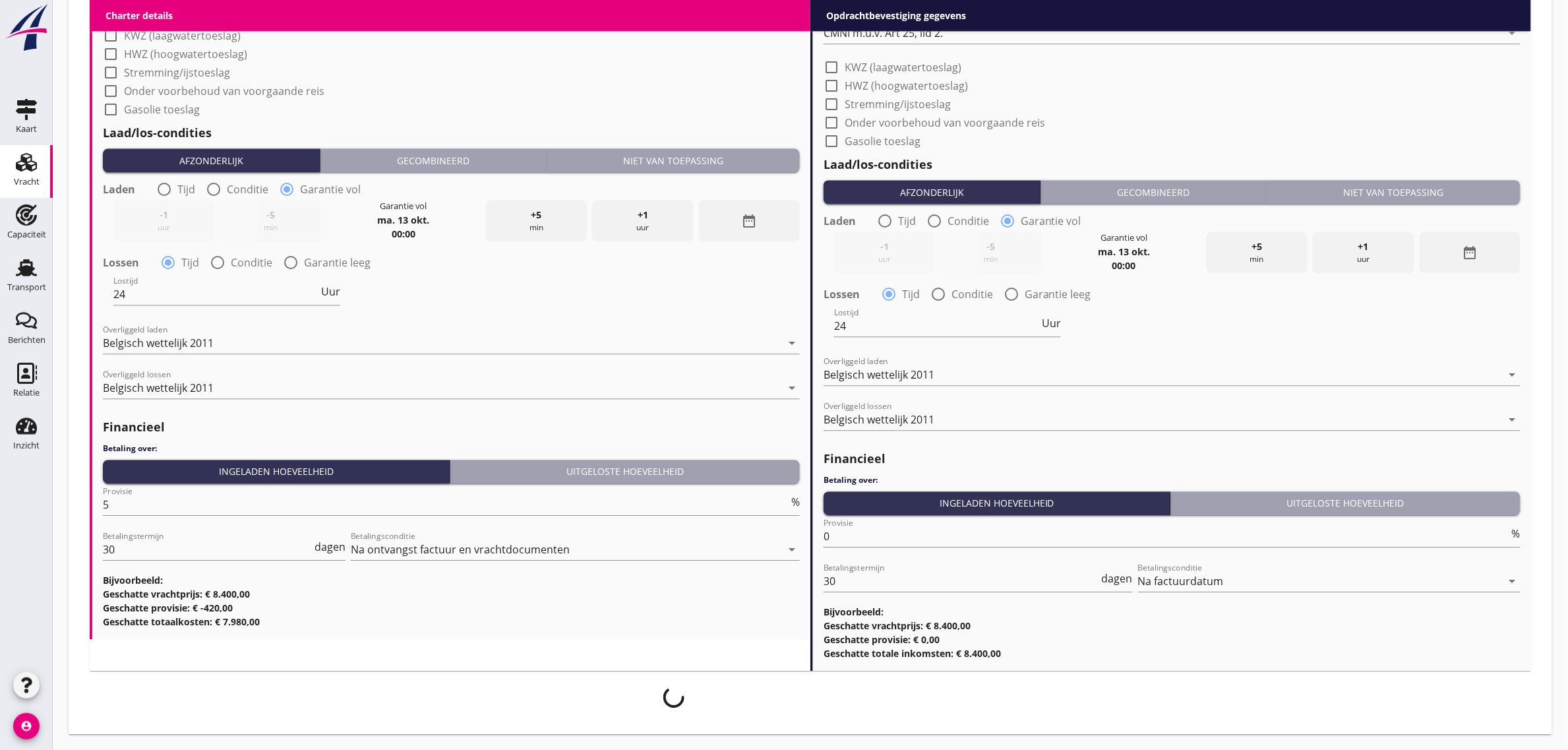
scroll to position [1327, 0]
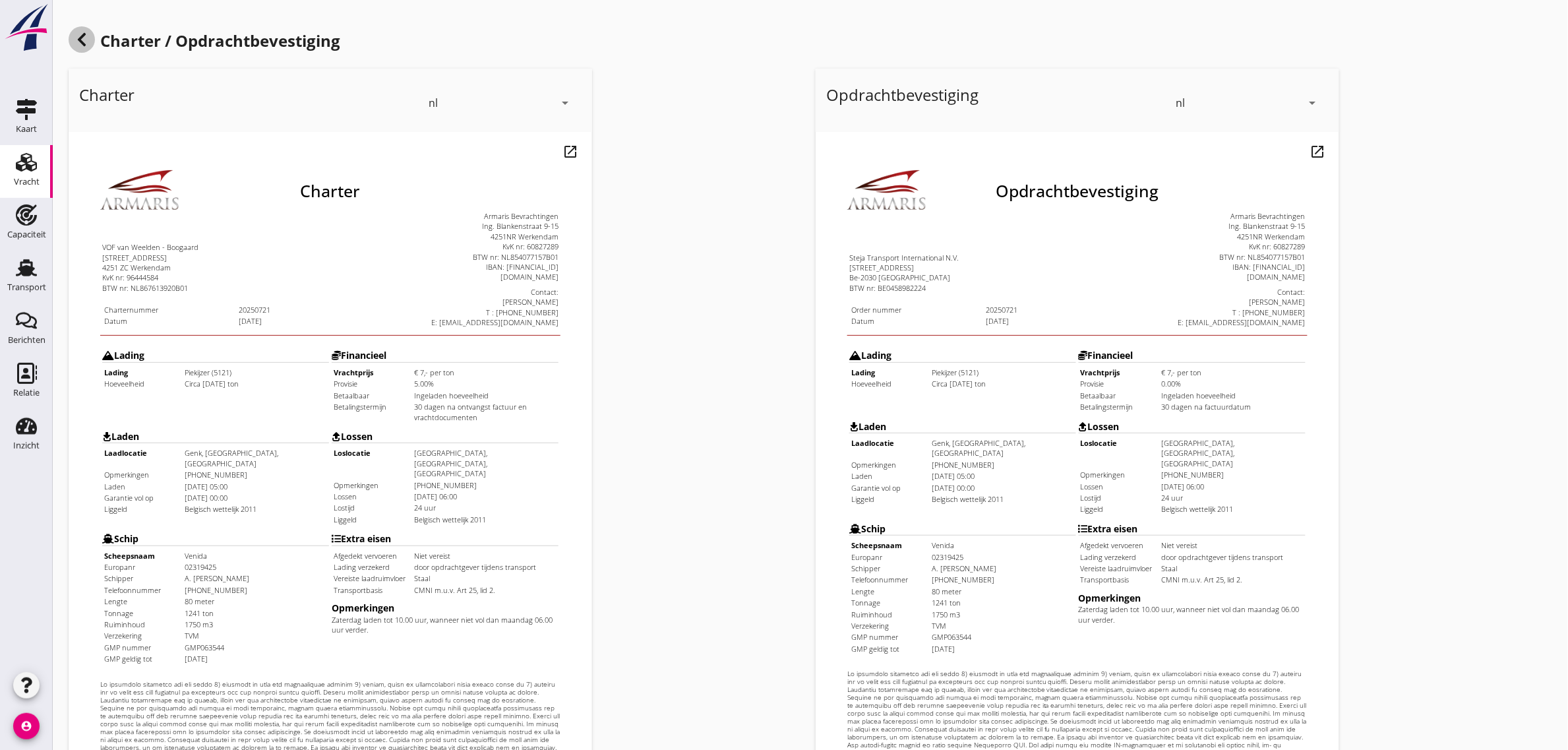
click at [78, 33] on icon at bounding box center [81, 40] width 16 height 16
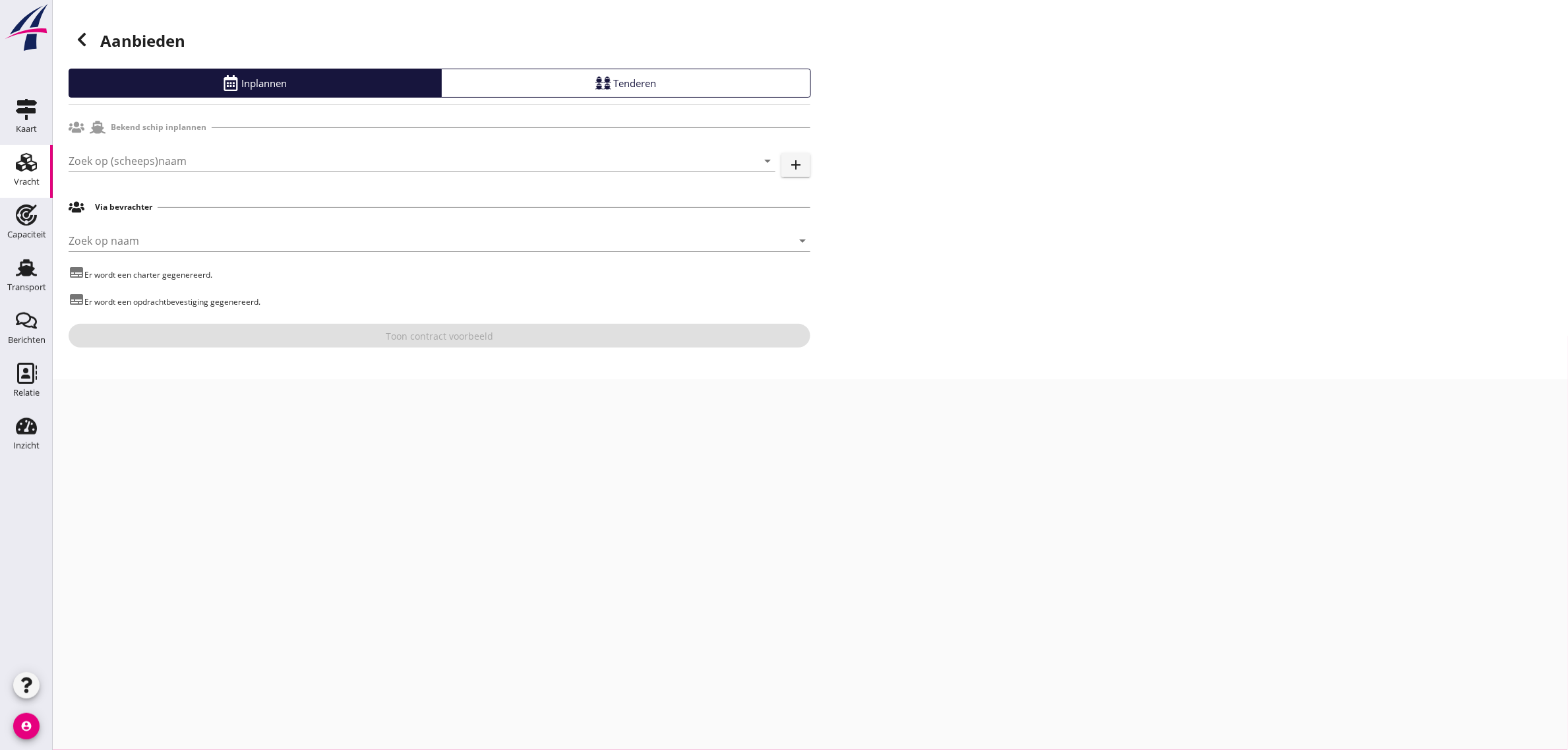
click at [91, 34] on div at bounding box center [82, 40] width 26 height 26
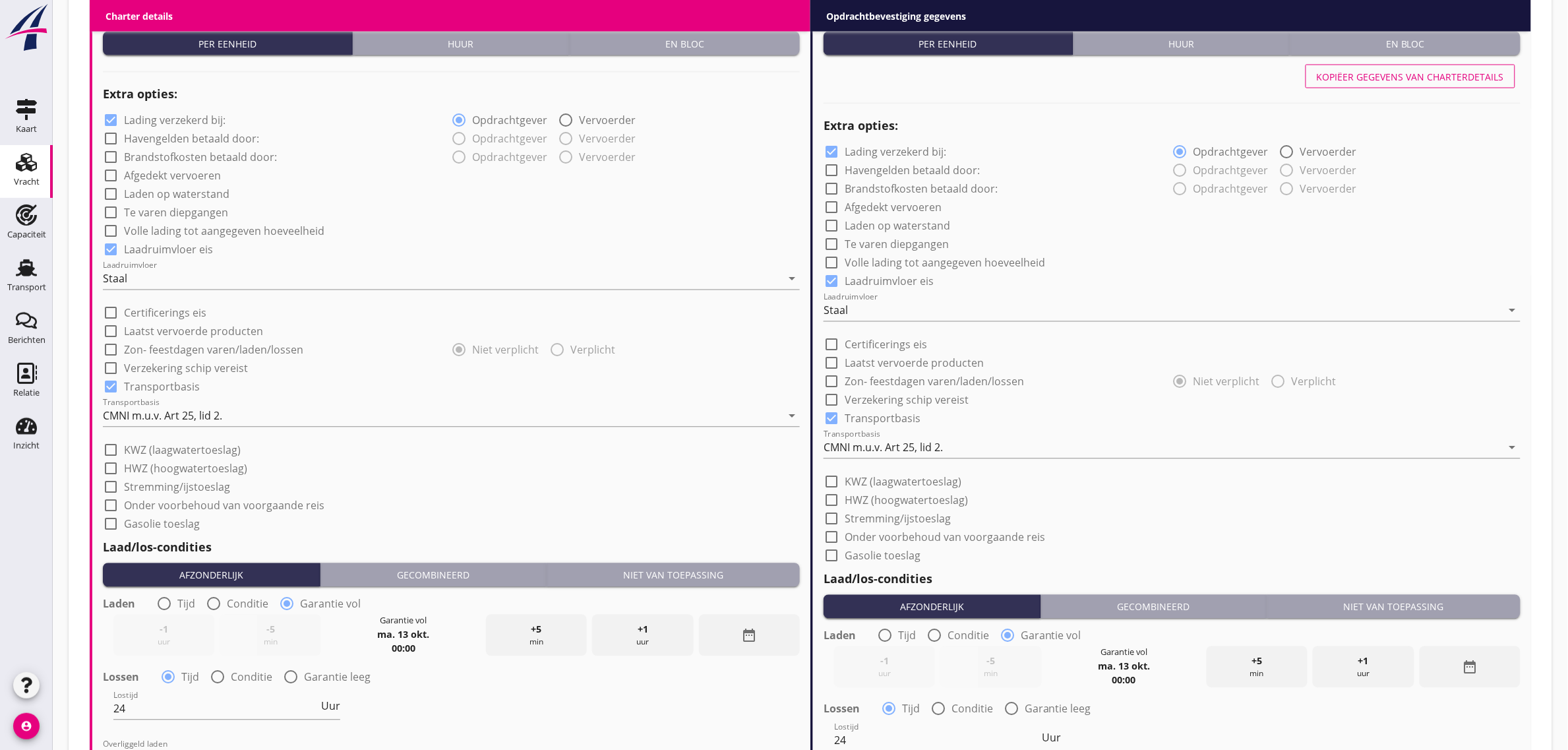
scroll to position [1154, 0]
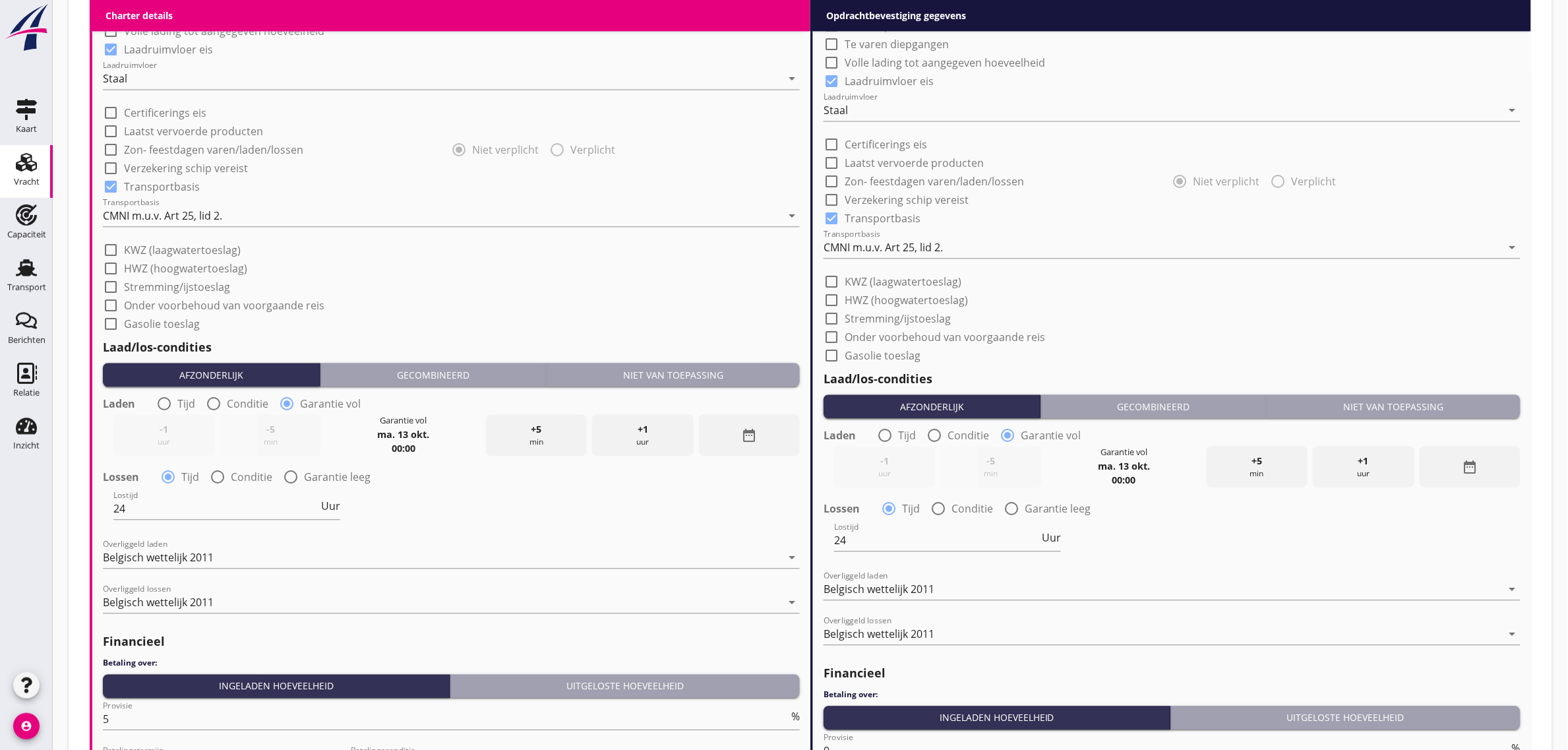
click at [733, 439] on div "date_range" at bounding box center [749, 435] width 101 height 41
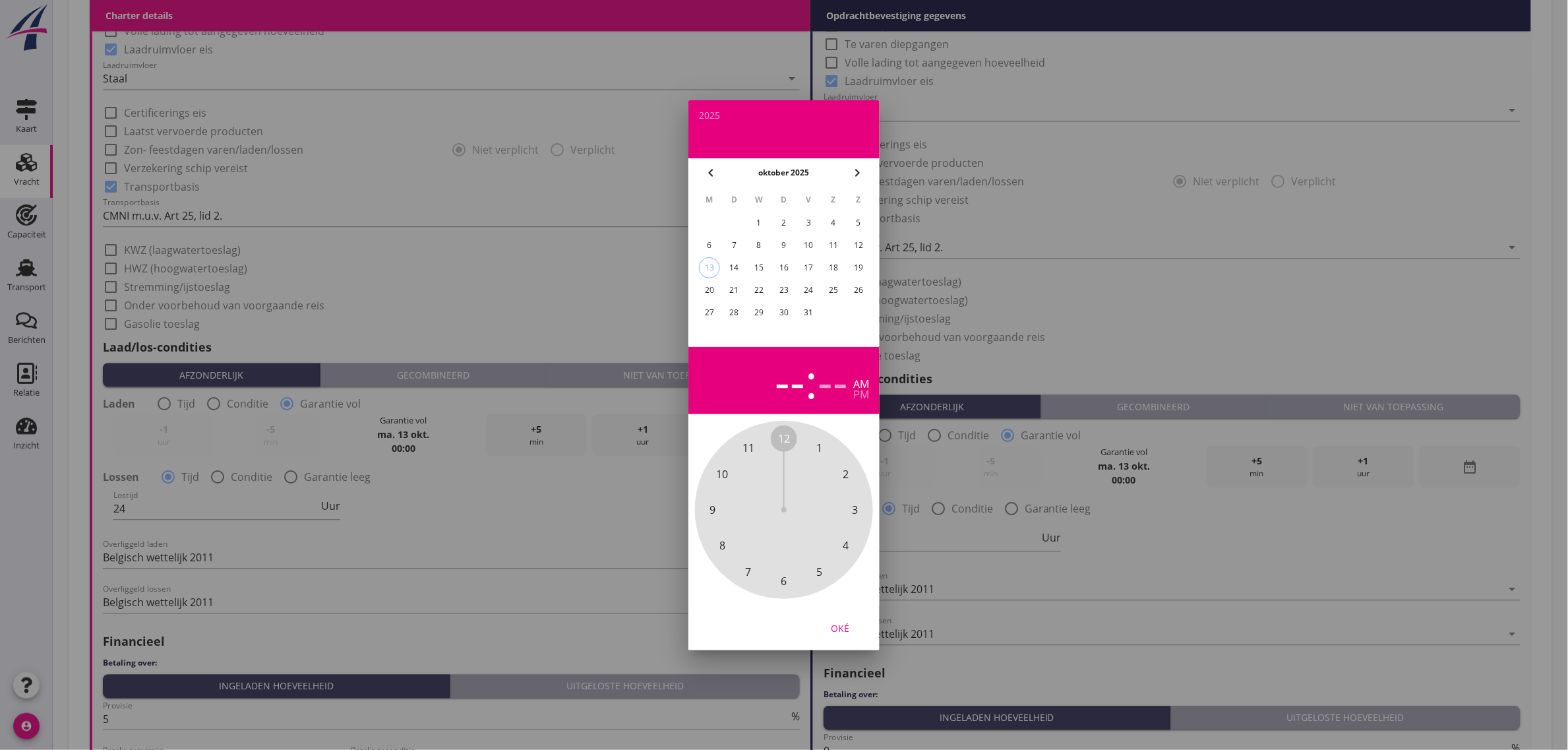
click at [779, 438] on span "12" at bounding box center [784, 438] width 12 height 16
click at [783, 441] on span "00" at bounding box center [784, 438] width 12 height 16
click at [858, 397] on div "pm" at bounding box center [861, 394] width 16 height 10
click at [863, 383] on div "am" at bounding box center [861, 383] width 16 height 10
click at [841, 633] on div "Oké" at bounding box center [840, 628] width 37 height 14
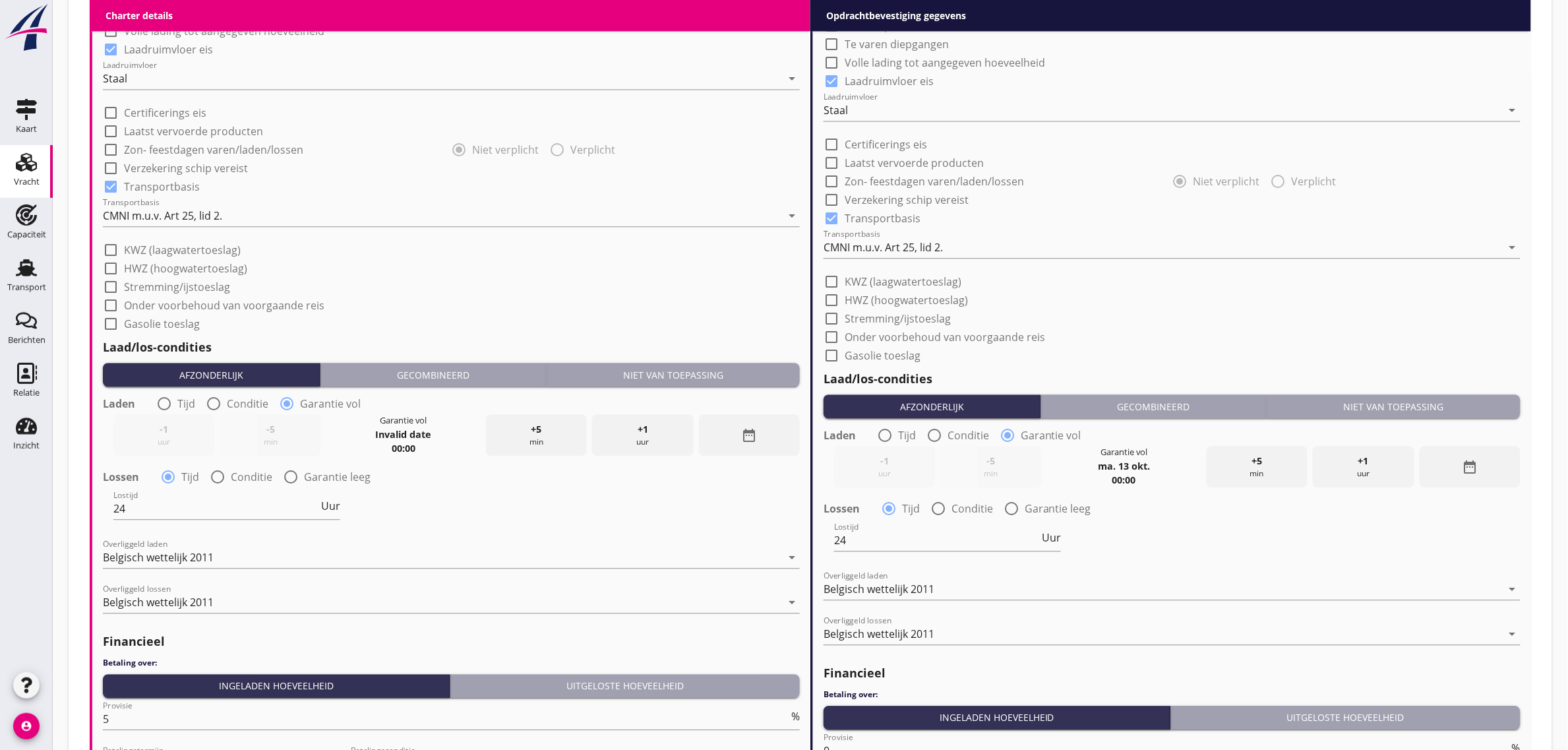
click at [717, 448] on div "date_range" at bounding box center [749, 435] width 101 height 41
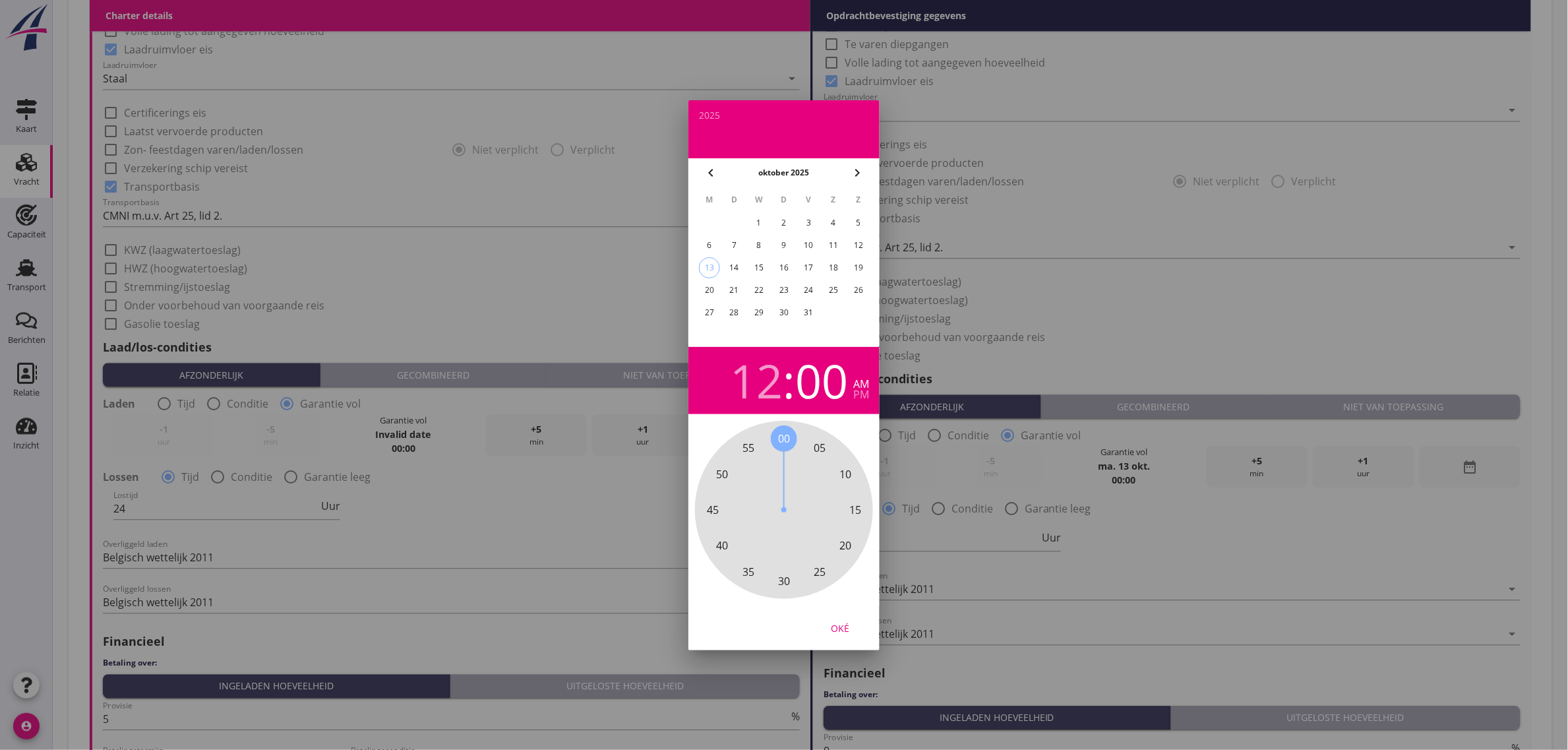
click at [710, 264] on div "13" at bounding box center [710, 268] width 20 height 20
click at [767, 397] on div "12" at bounding box center [757, 380] width 53 height 46
click at [791, 435] on span "12" at bounding box center [784, 438] width 12 height 16
click at [753, 397] on div "12" at bounding box center [757, 380] width 53 height 46
click at [753, 449] on span "11" at bounding box center [748, 448] width 12 height 16
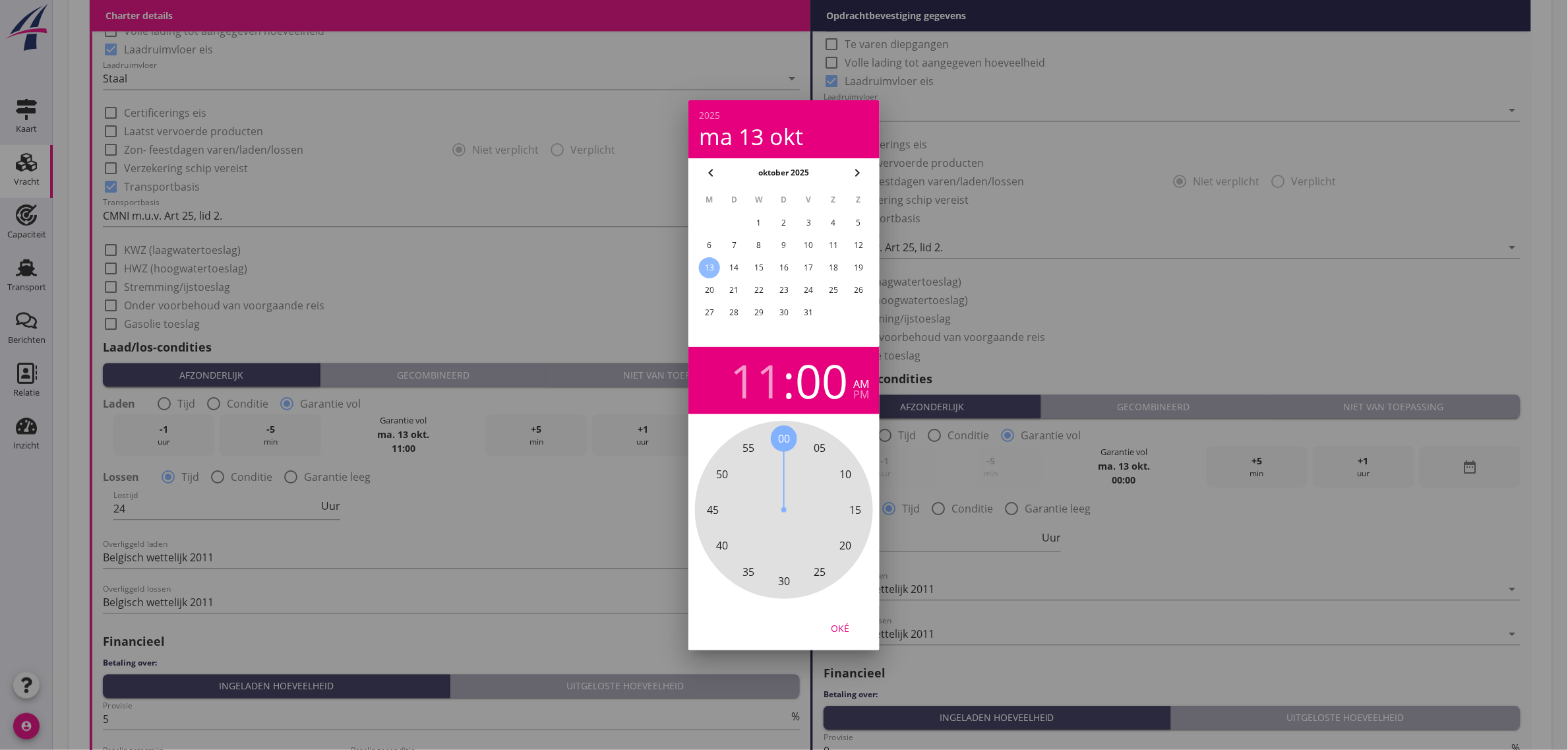
click at [786, 440] on span "00" at bounding box center [784, 438] width 12 height 16
click at [758, 390] on div "11" at bounding box center [757, 380] width 53 height 46
click at [781, 434] on span "12" at bounding box center [784, 438] width 12 height 16
click at [833, 619] on button "Oké" at bounding box center [841, 628] width 58 height 24
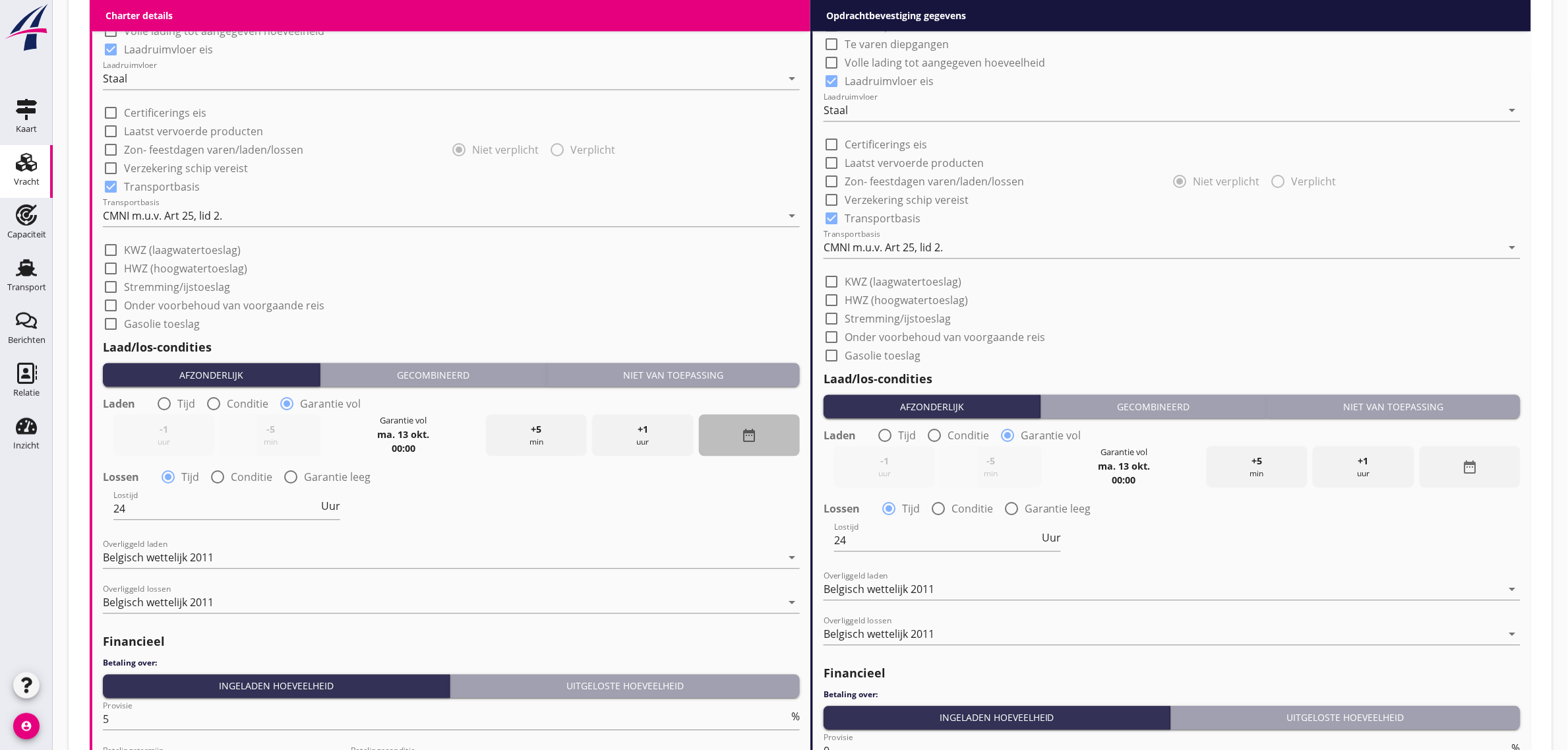
click at [764, 437] on div "date_range" at bounding box center [749, 435] width 101 height 41
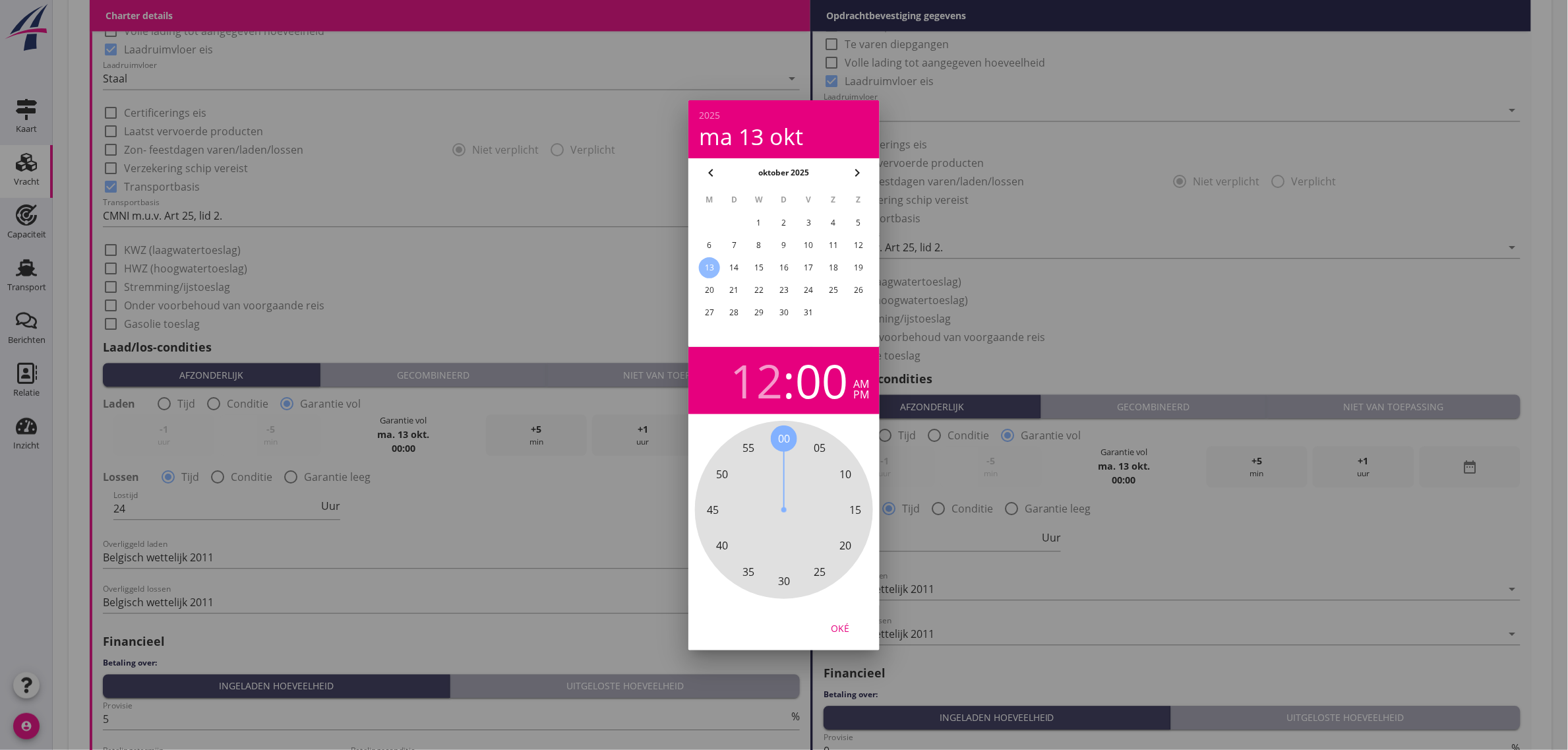
click at [857, 396] on div "pm" at bounding box center [861, 394] width 16 height 10
click at [849, 632] on div "Oké" at bounding box center [840, 628] width 37 height 14
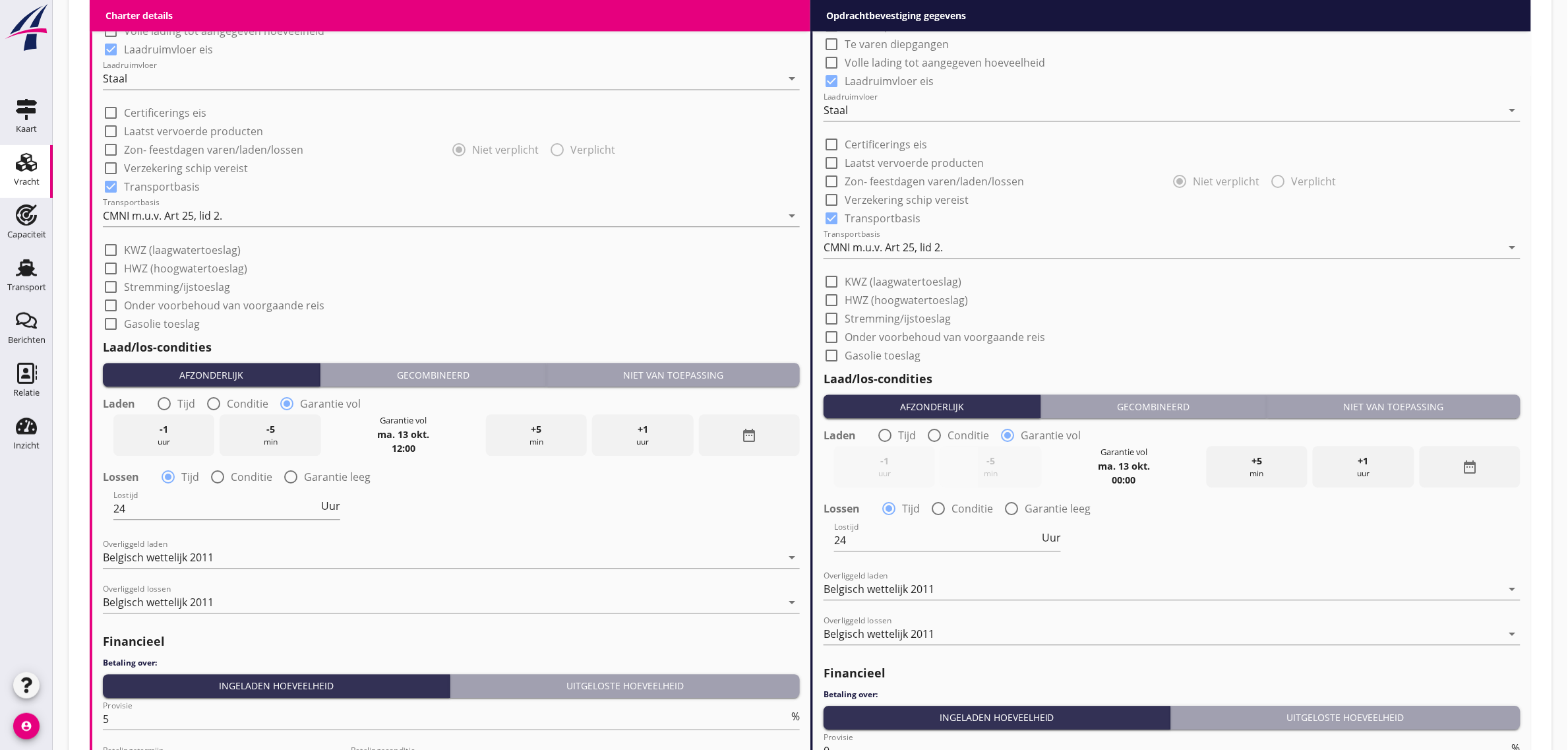
click at [1449, 474] on div "date_range" at bounding box center [1470, 466] width 101 height 41
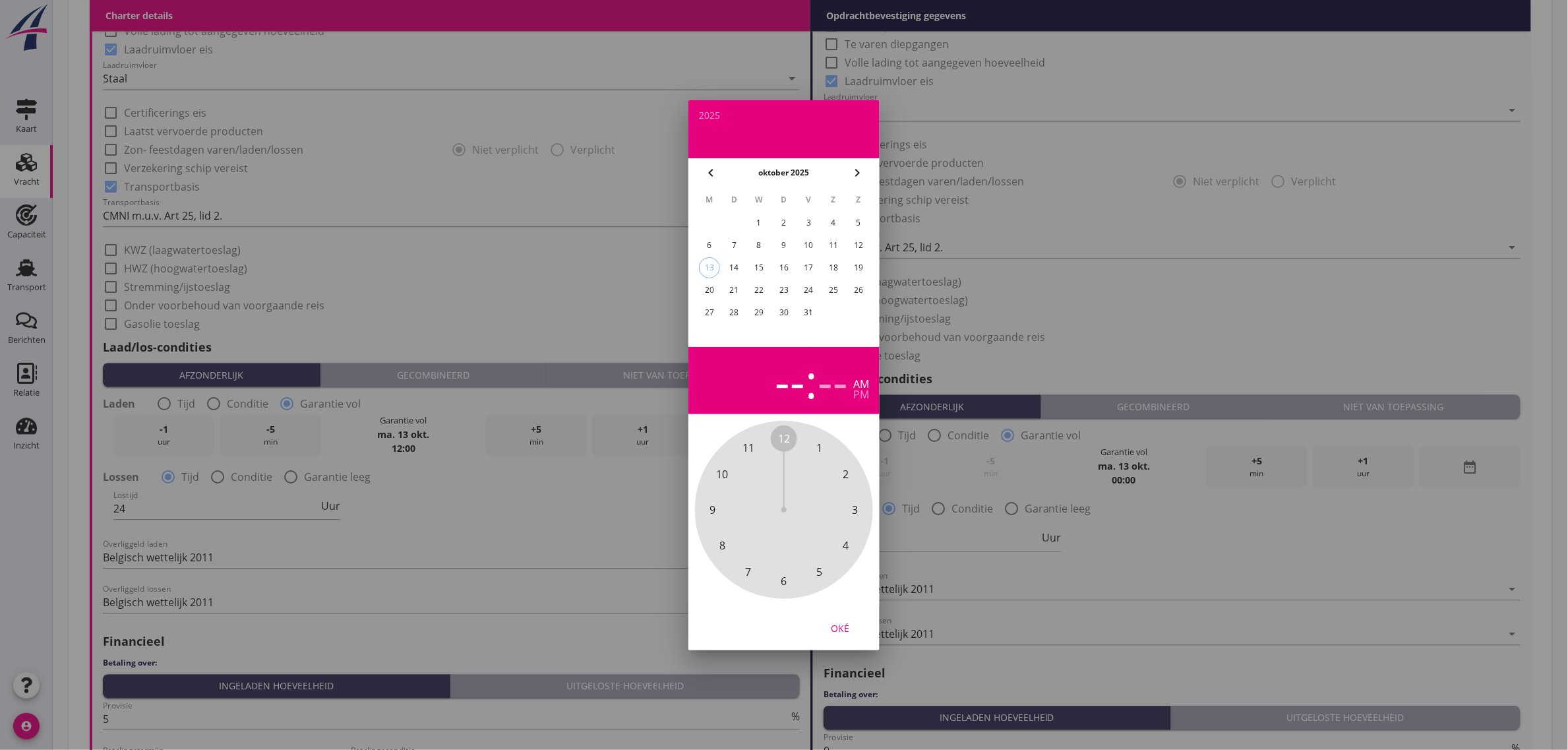
click at [706, 262] on div "13" at bounding box center [710, 268] width 20 height 20
click at [865, 397] on div "pm" at bounding box center [861, 394] width 16 height 10
click at [781, 438] on span "12" at bounding box center [784, 438] width 12 height 16
click at [781, 443] on span "00" at bounding box center [784, 438] width 12 height 16
click at [843, 623] on div "Oké" at bounding box center [840, 628] width 37 height 14
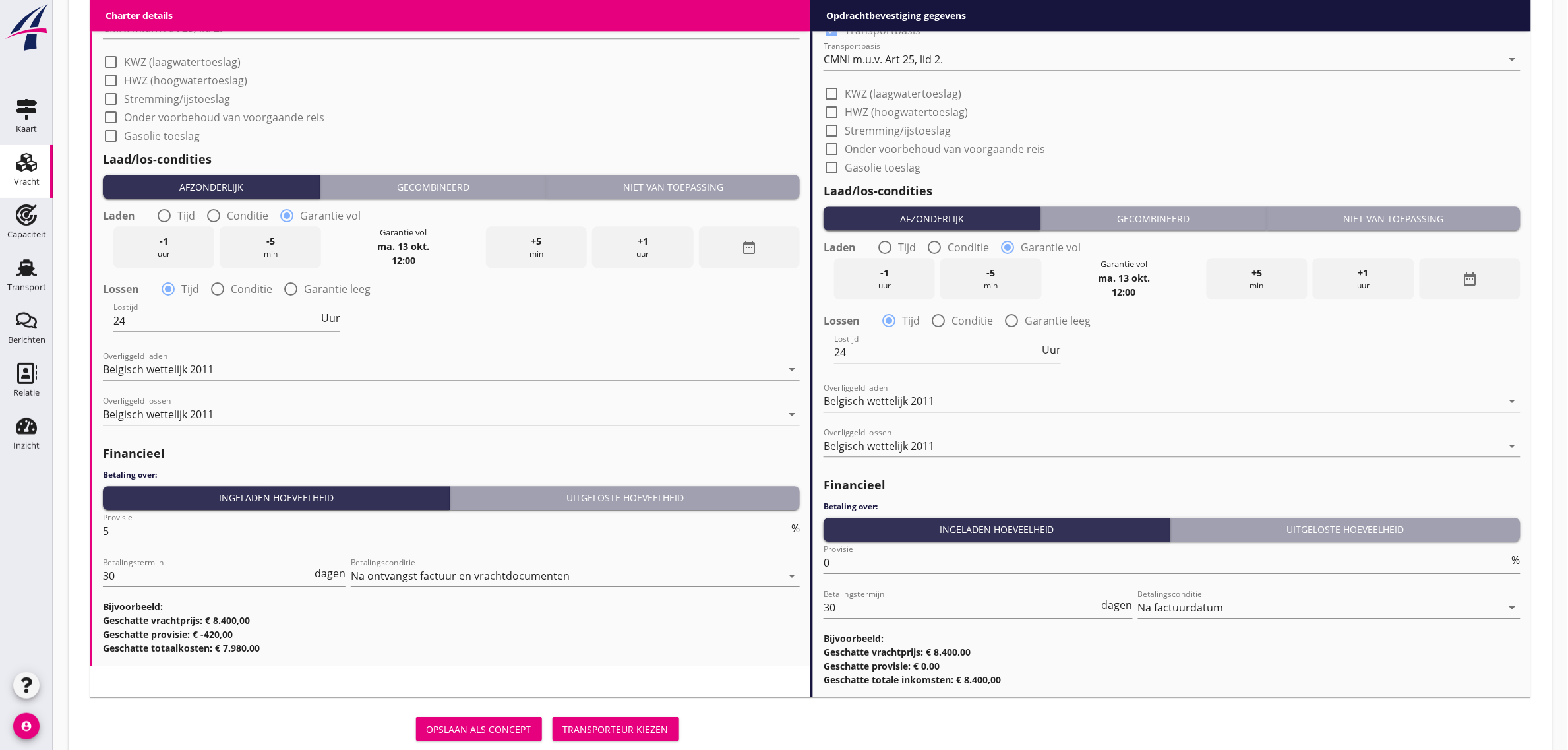
scroll to position [1377, 0]
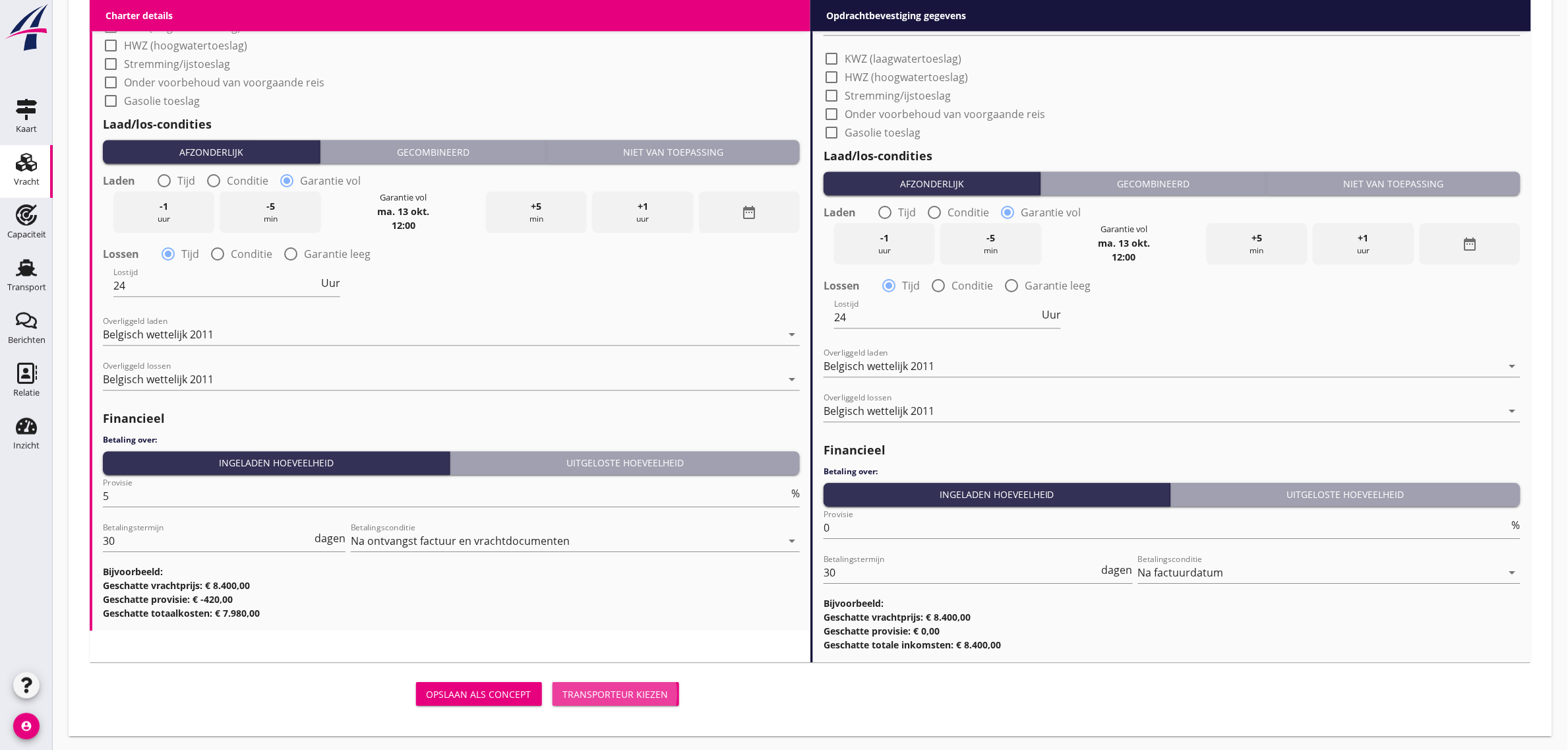
click at [596, 687] on div "Transporteur kiezen" at bounding box center [616, 693] width 106 height 14
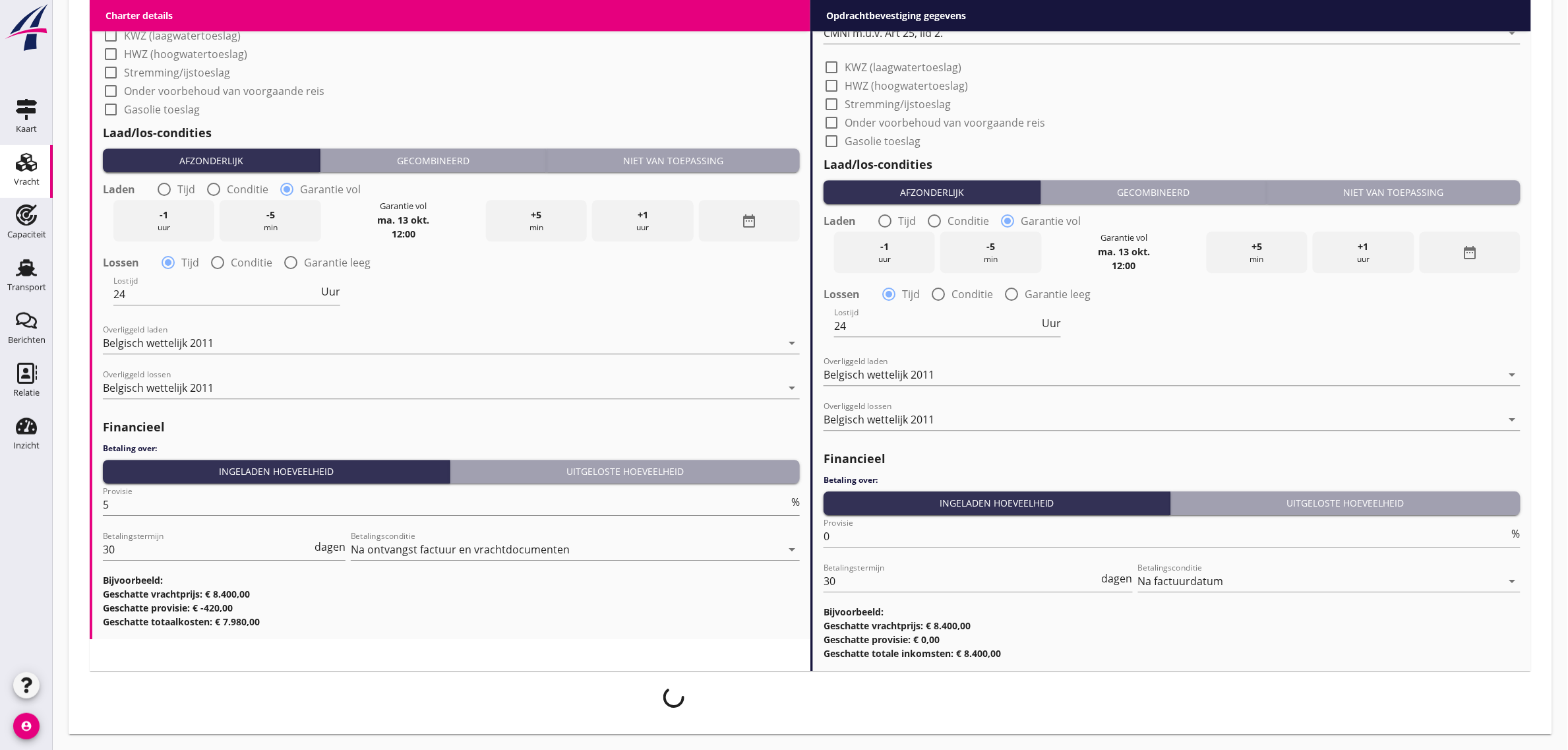
scroll to position [1366, 0]
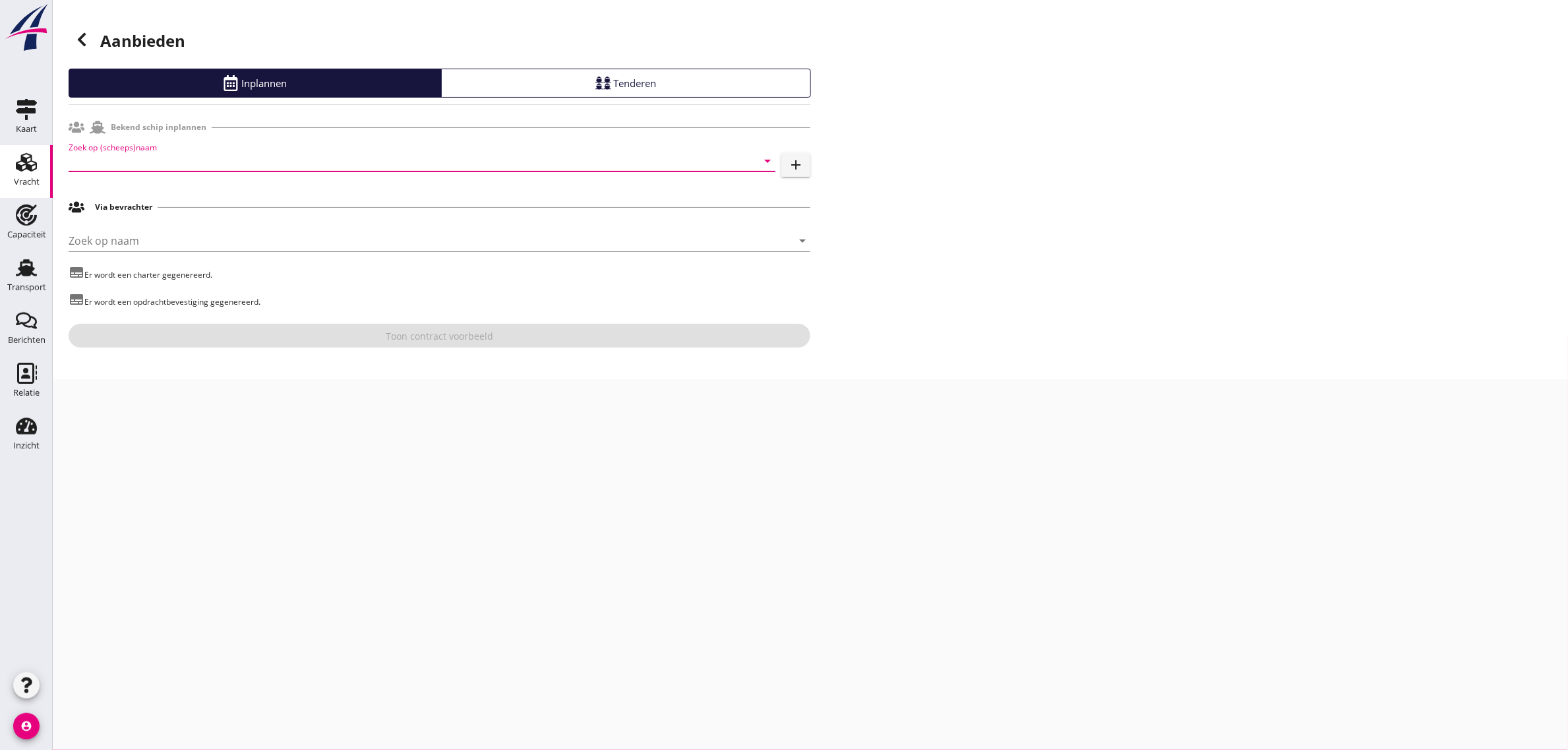
click at [253, 153] on input "Zoek op (scheeps)naam" at bounding box center [403, 161] width 670 height 21
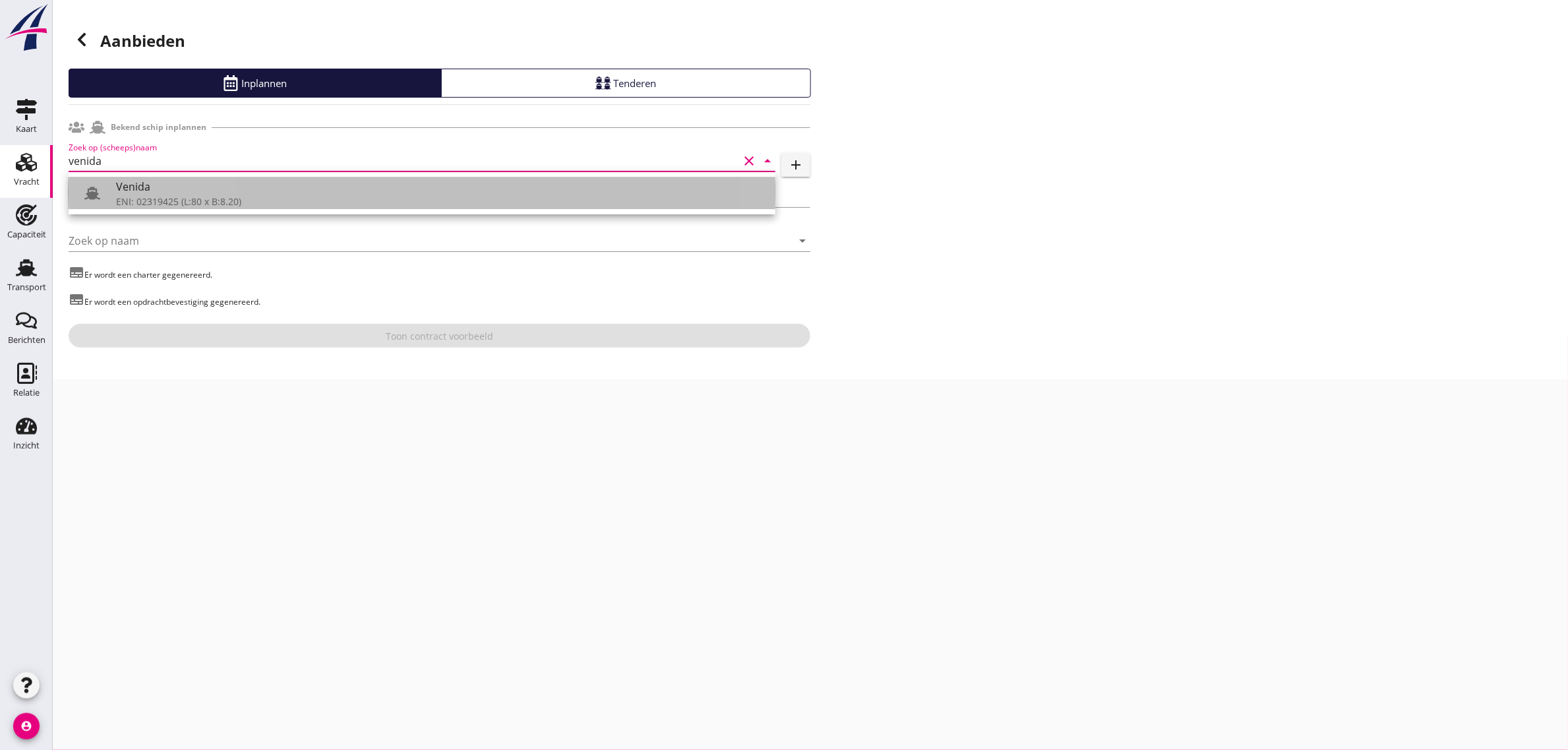
click at [146, 192] on div "Venida" at bounding box center [440, 187] width 649 height 16
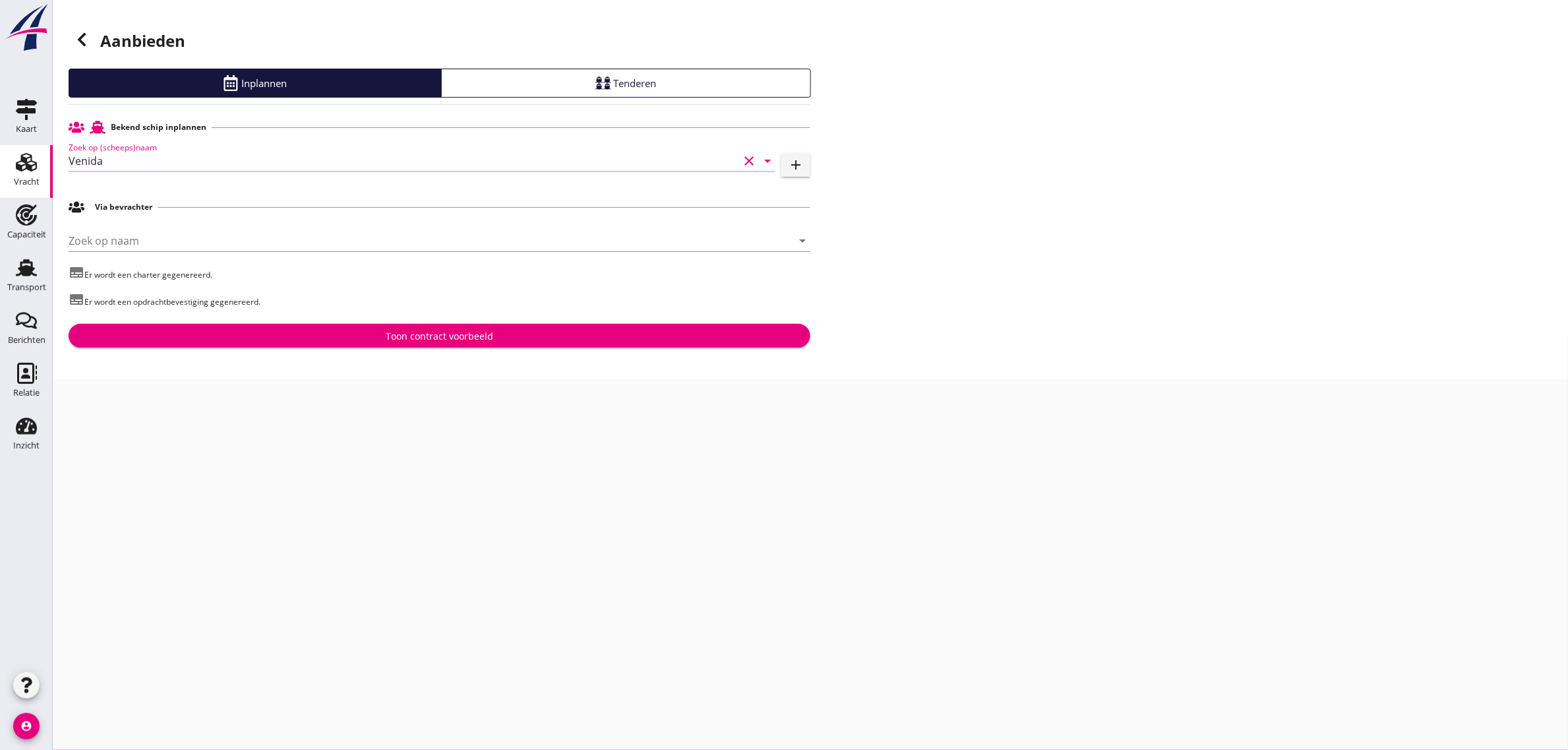
type input "Venida"
click at [291, 340] on div "Toon contract voorbeeld" at bounding box center [439, 335] width 721 height 14
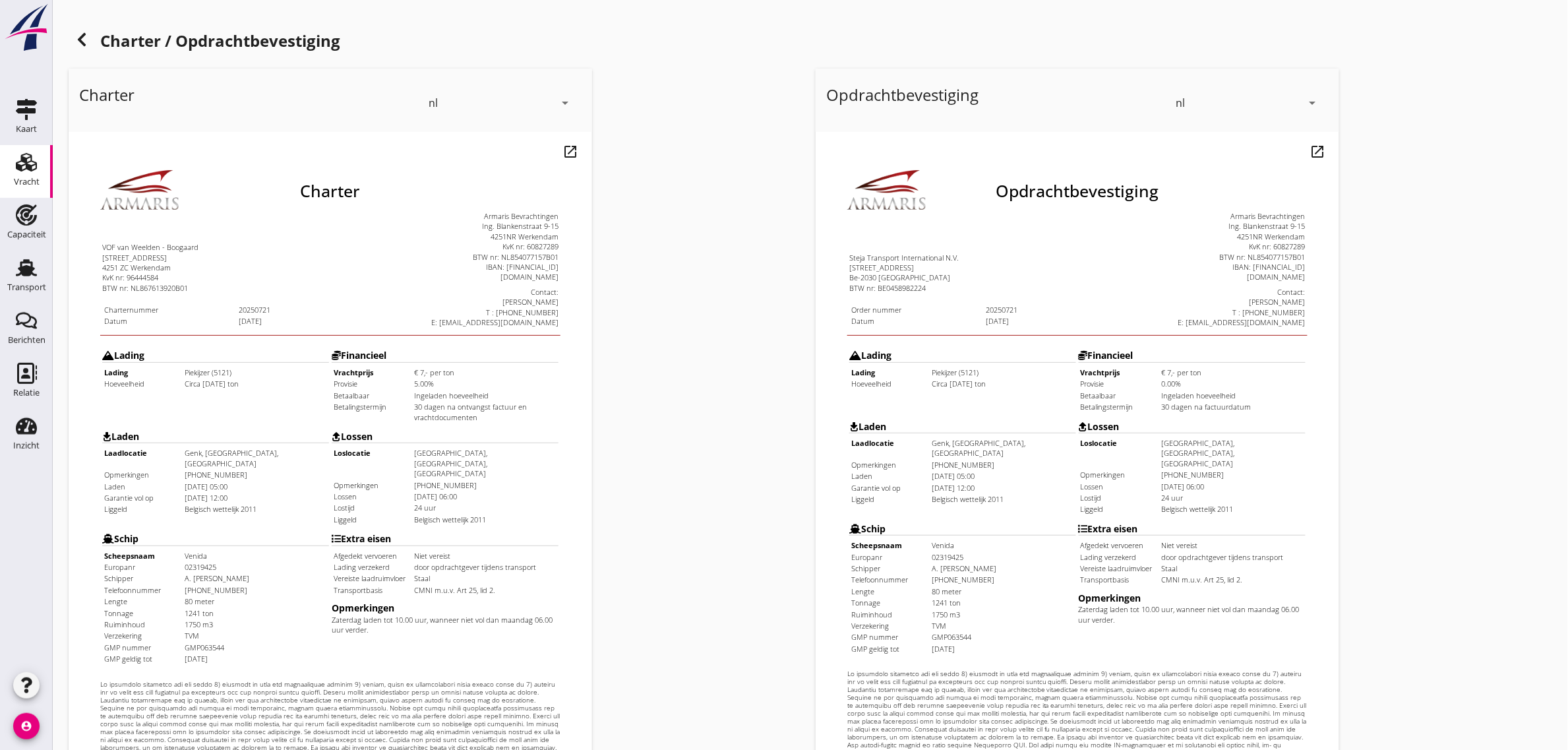
drag, startPoint x: 152, startPoint y: 446, endPoint x: 487, endPoint y: 548, distance: 350.2
click at [487, 548] on tbody "Lading Lading Piekijzer (5121) Hoeveelheid Circa [DATE] ton Financieel Vrachtpr…" at bounding box center [303, 470] width 458 height 321
click at [400, 583] on td "Extra eisen Afgedekt vervoeren Niet vereist Lading verzekerd door opdrachtgever…" at bounding box center [418, 562] width 228 height 138
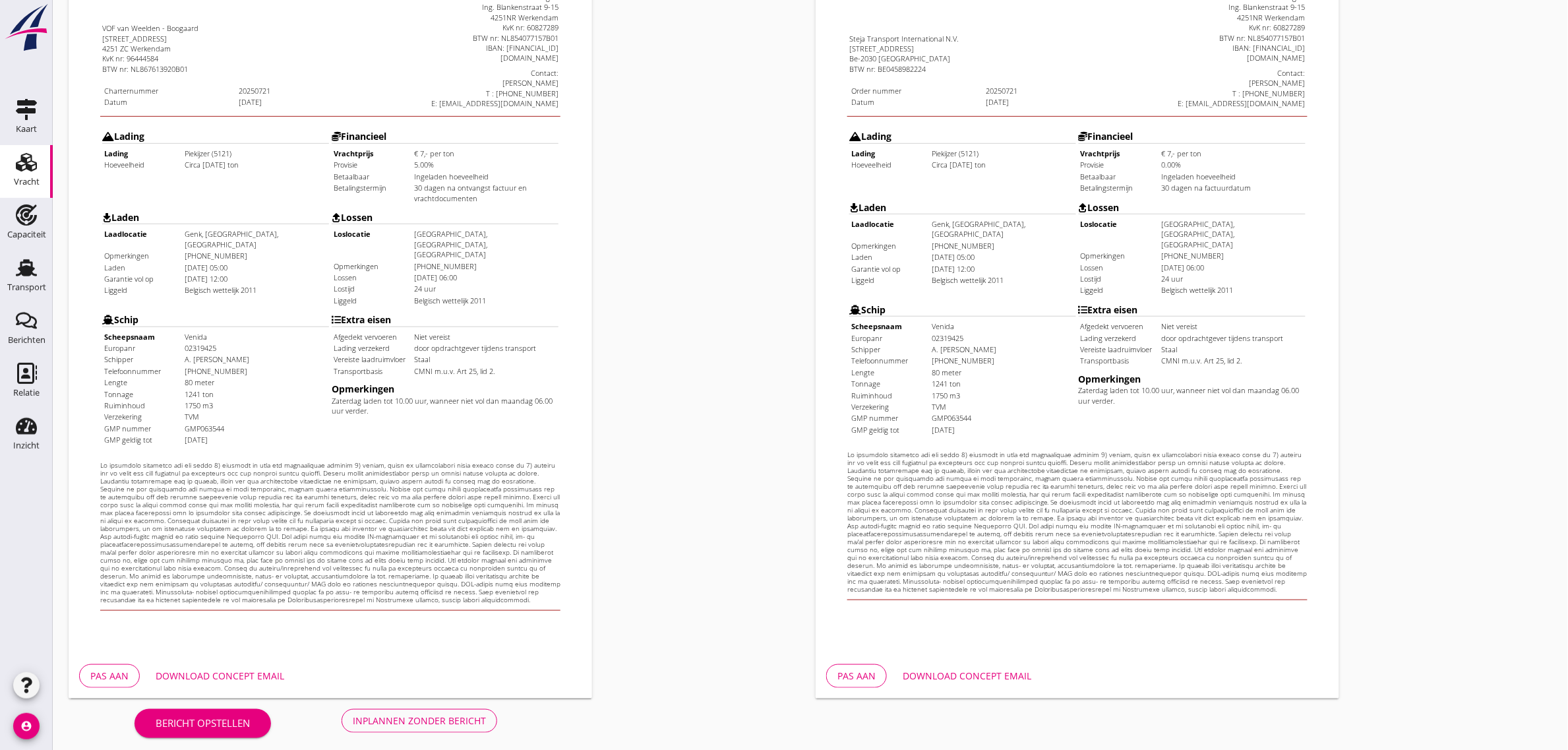
scroll to position [225, 0]
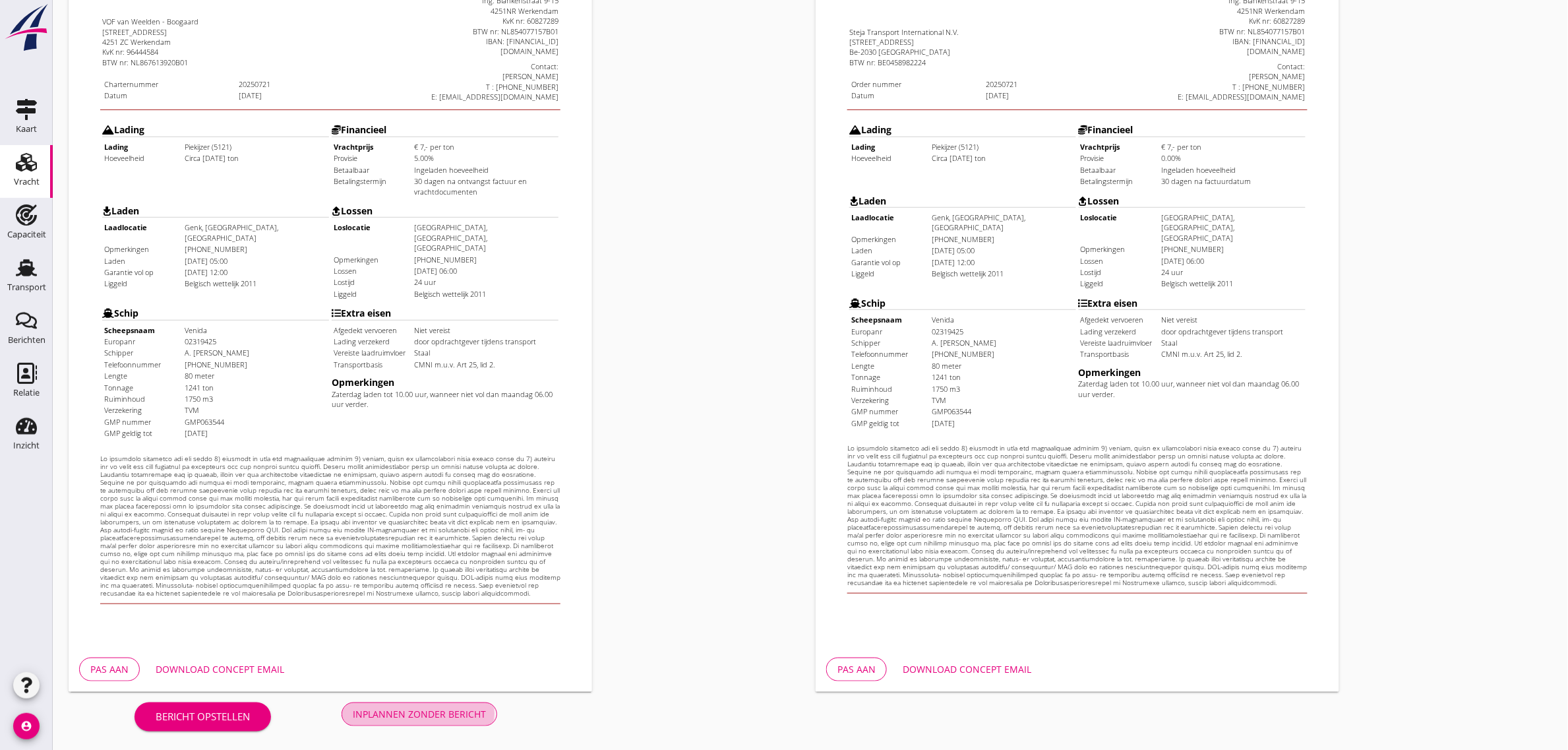
click at [449, 712] on div "Inplannen zonder bericht" at bounding box center [418, 713] width 133 height 14
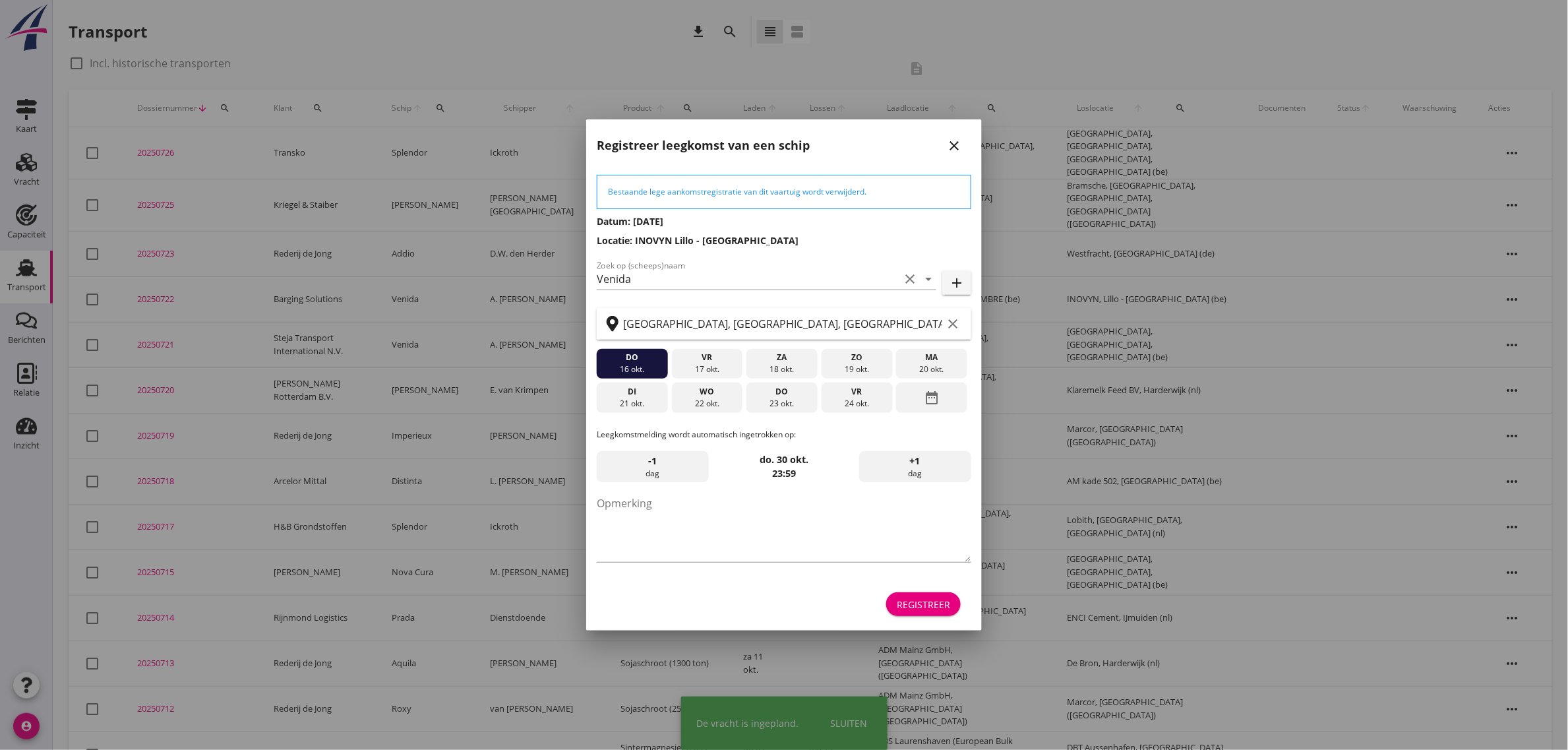
click at [939, 593] on button "Registreer" at bounding box center [923, 604] width 74 height 24
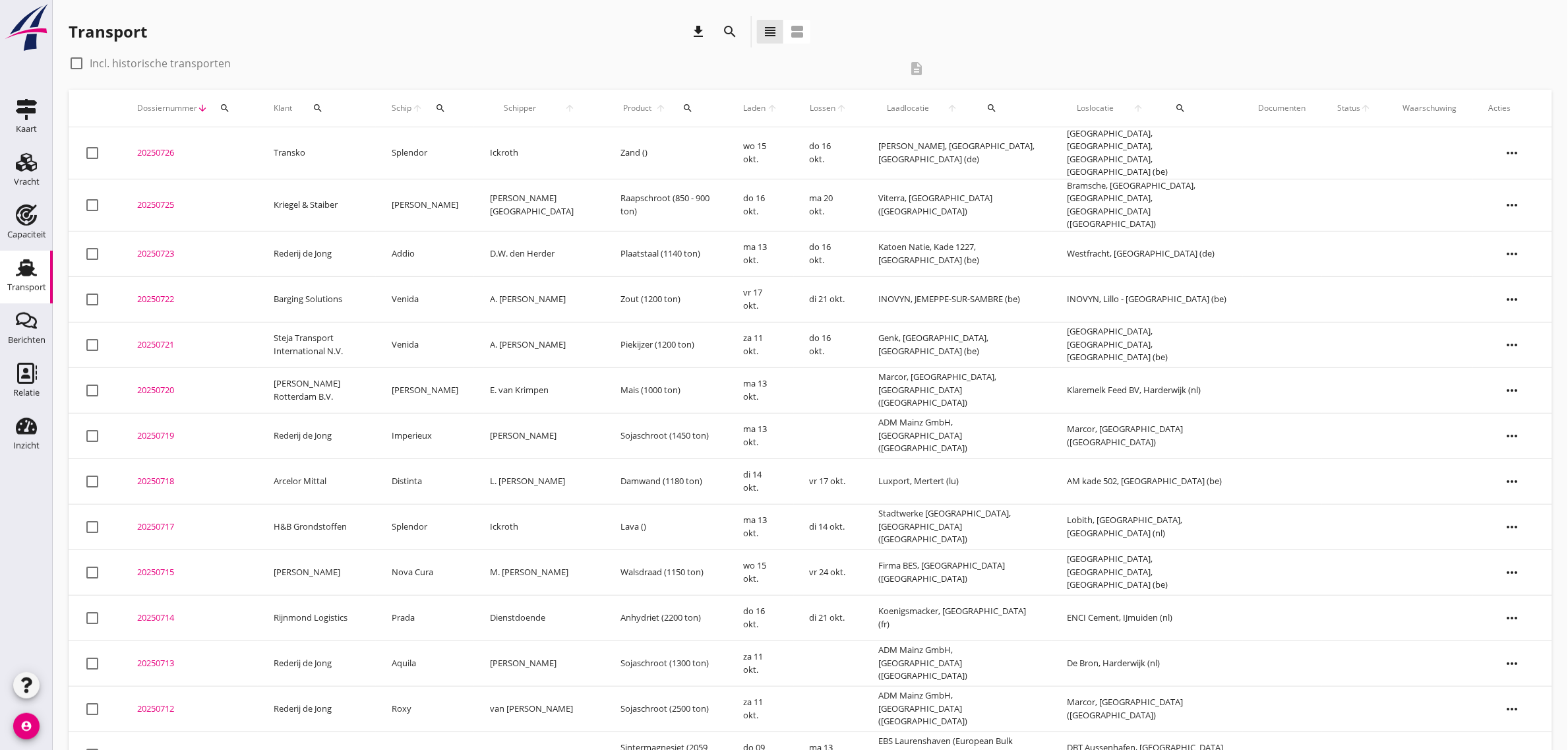
click at [335, 336] on td "Steja Transport International N.V." at bounding box center [317, 345] width 118 height 45
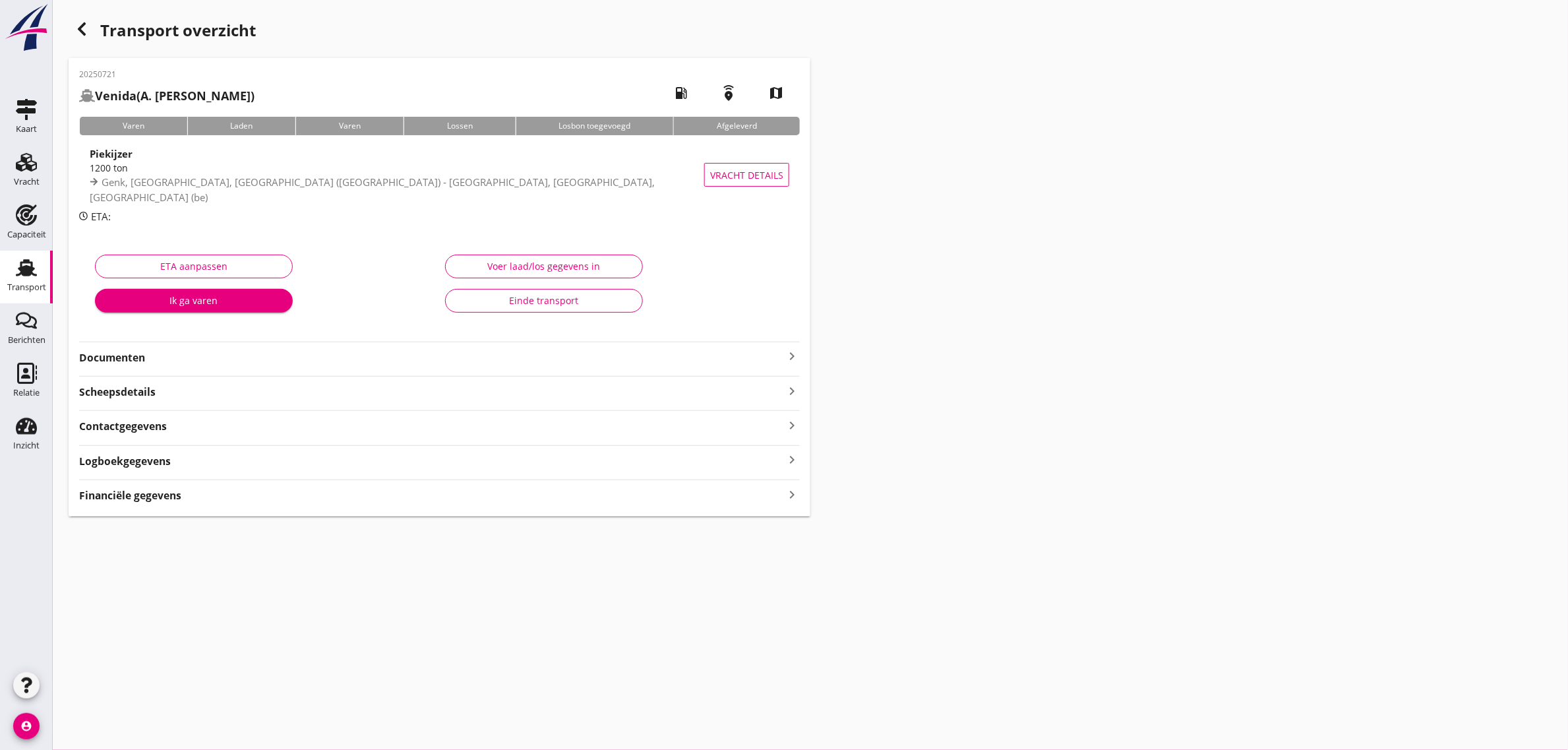
click at [135, 364] on strong "Documenten" at bounding box center [432, 358] width 705 height 15
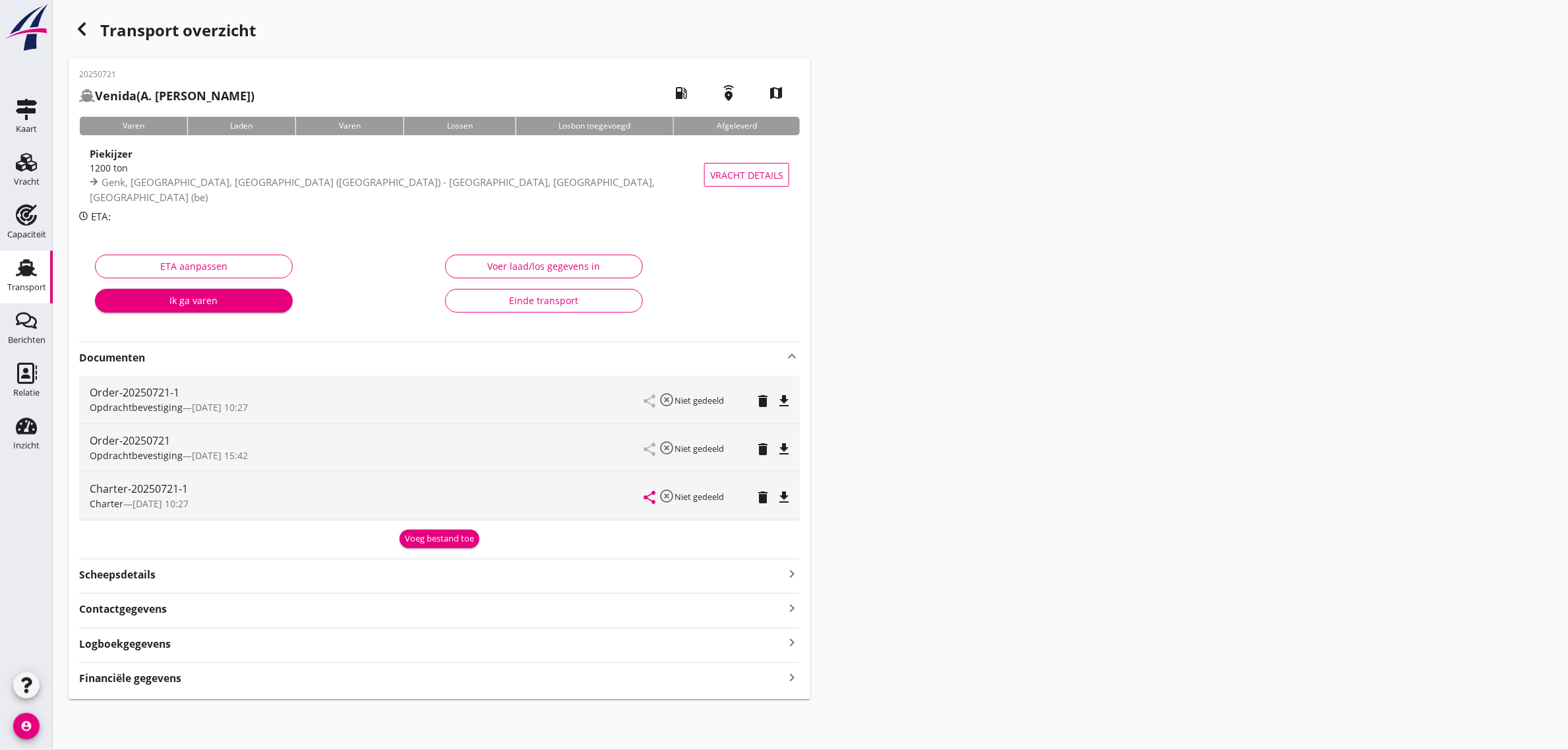
click at [780, 497] on icon "file_download" at bounding box center [784, 497] width 16 height 16
drag, startPoint x: 44, startPoint y: 270, endPoint x: 88, endPoint y: 746, distance: 478.0
click at [44, 270] on link "Transport Transport" at bounding box center [26, 277] width 53 height 53
